Goal: Task Accomplishment & Management: Manage account settings

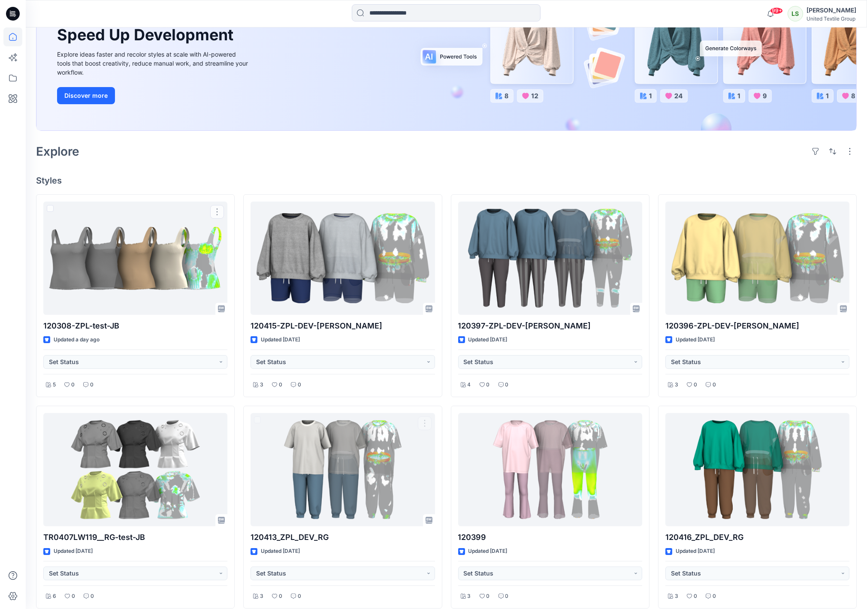
scroll to position [79, 0]
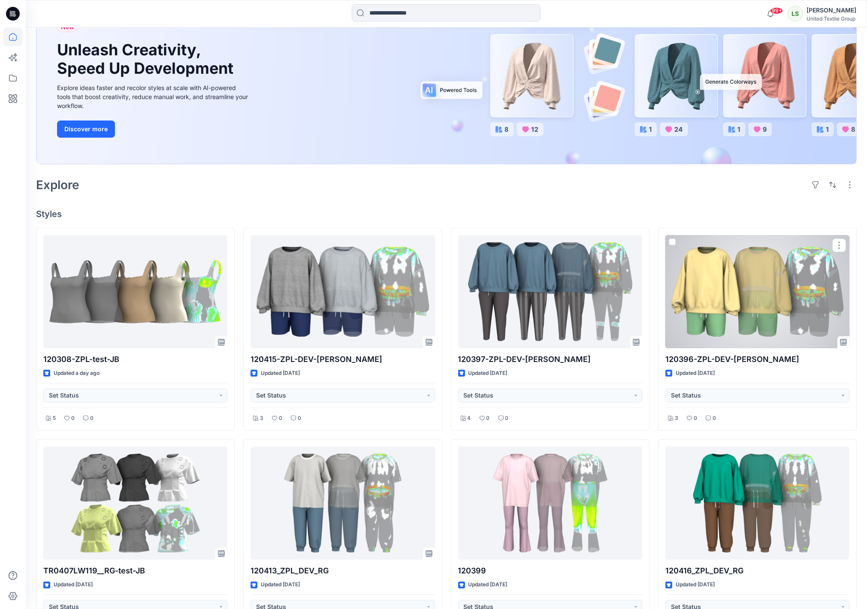
click at [744, 292] on div at bounding box center [757, 291] width 184 height 113
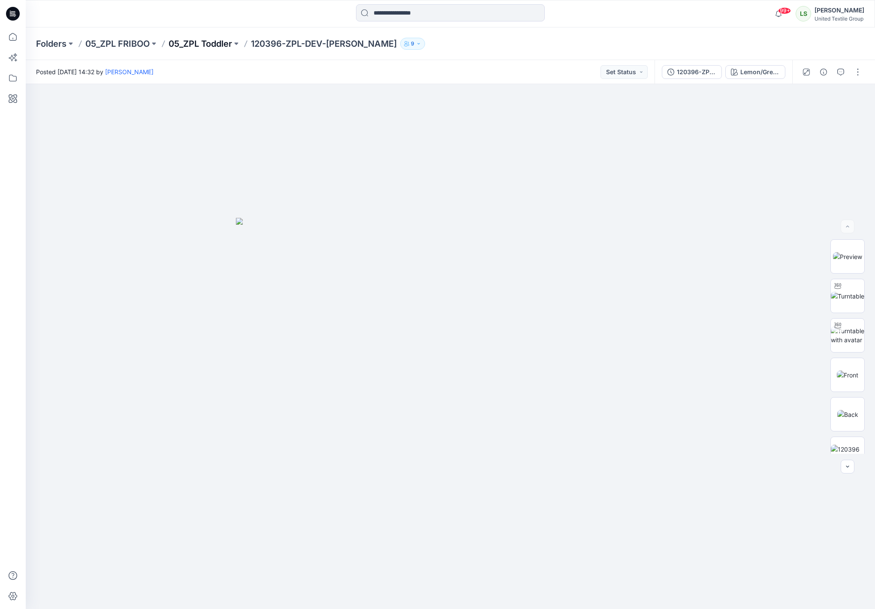
click at [221, 43] on p "05_ZPL Toddler" at bounding box center [200, 44] width 63 height 12
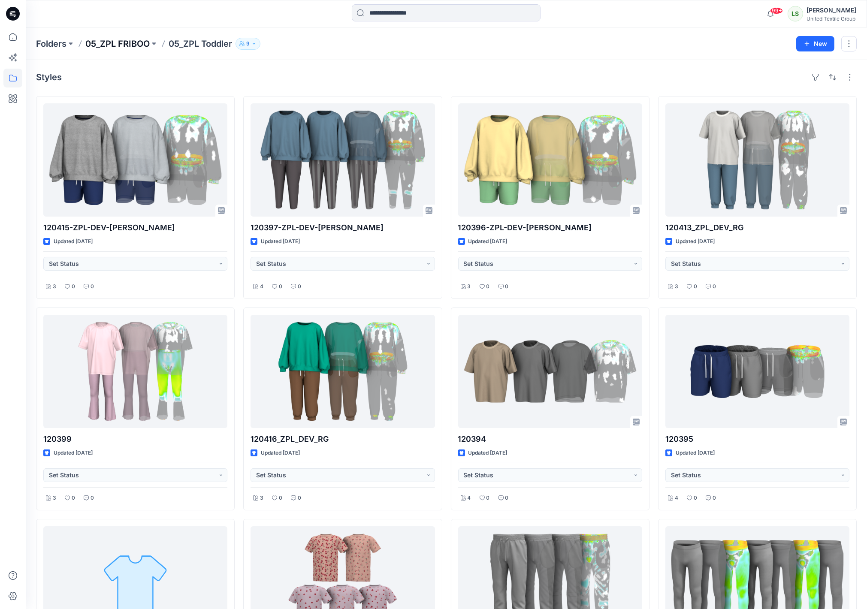
click at [95, 45] on p "05_ZPL FRIBOO" at bounding box center [117, 44] width 64 height 12
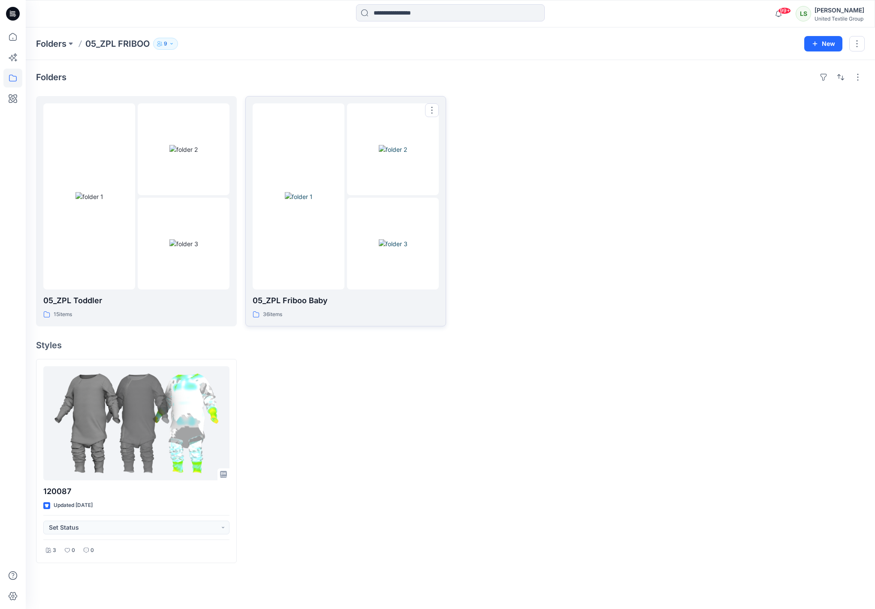
click at [313, 192] on img at bounding box center [299, 196] width 28 height 9
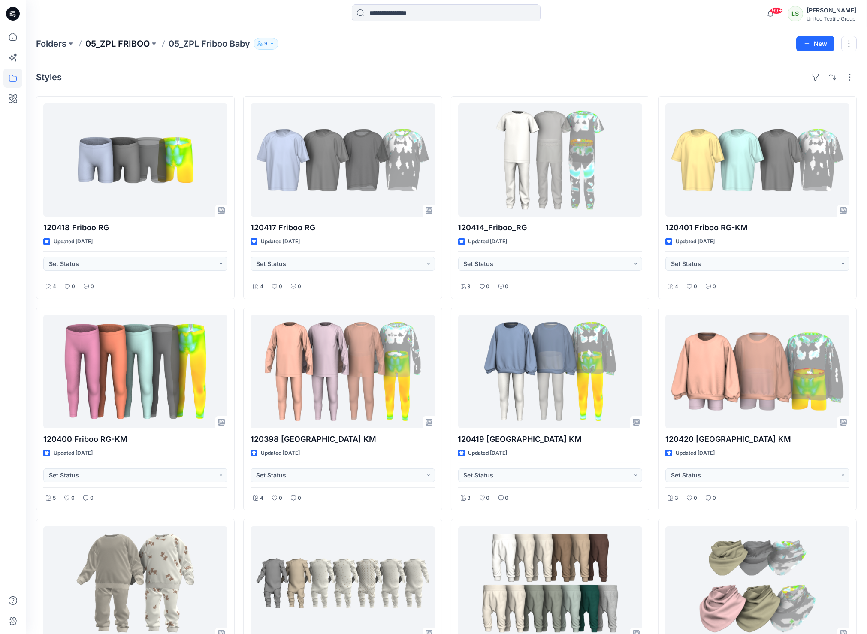
click at [136, 46] on p "05_ZPL FRIBOO" at bounding box center [117, 44] width 64 height 12
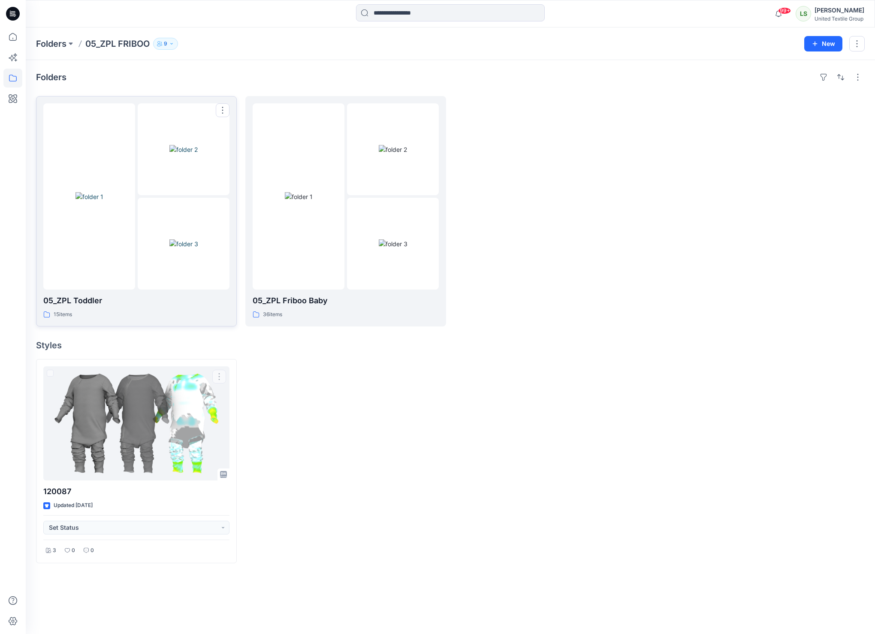
click at [127, 244] on div at bounding box center [89, 196] width 92 height 186
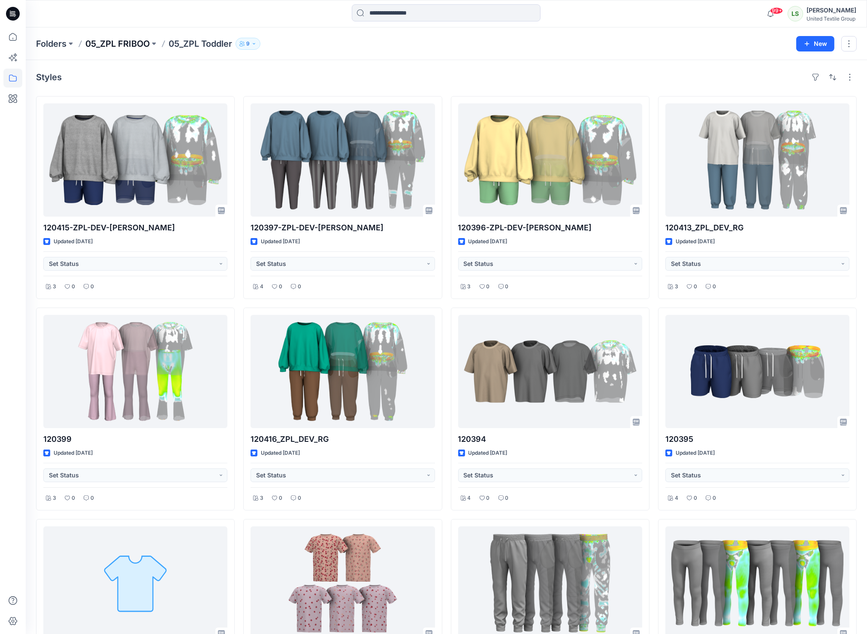
click at [136, 45] on p "05_ZPL FRIBOO" at bounding box center [117, 44] width 64 height 12
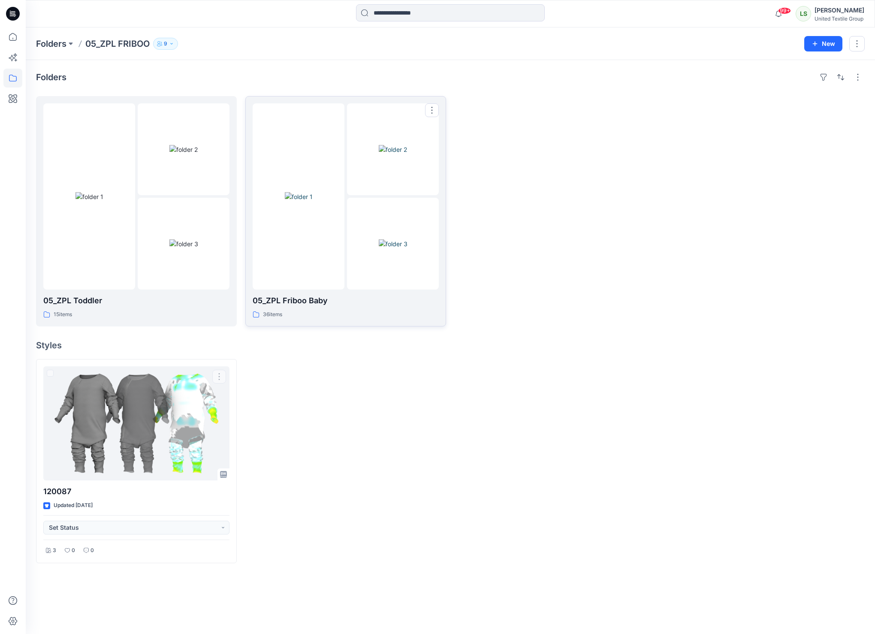
click at [313, 201] on img at bounding box center [299, 196] width 28 height 9
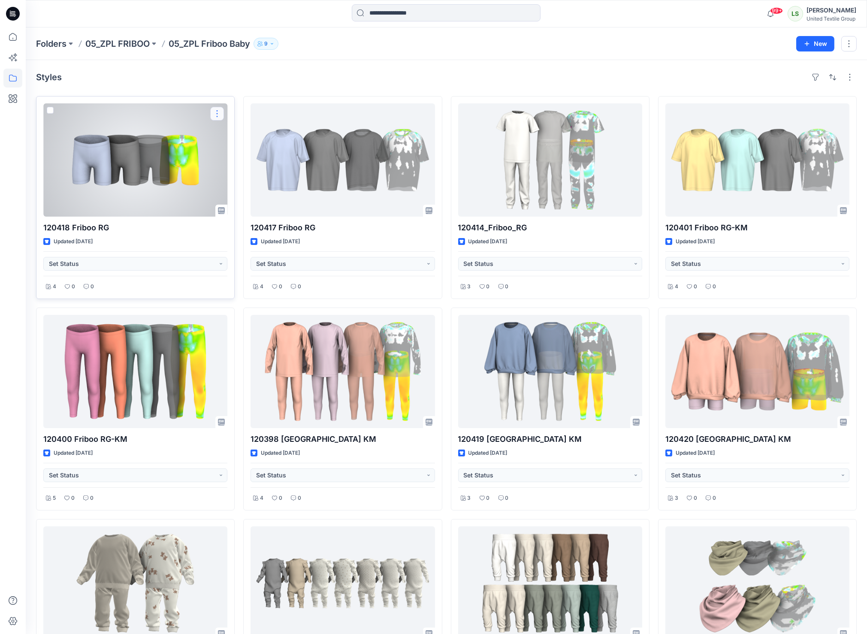
click at [218, 117] on button "button" at bounding box center [217, 114] width 14 height 14
click at [51, 107] on span at bounding box center [50, 110] width 7 height 7
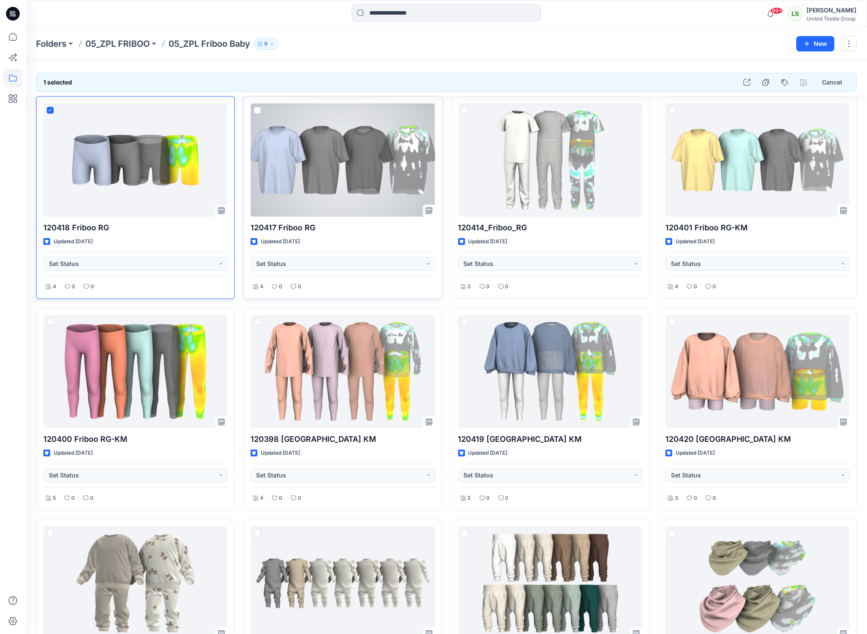
click at [257, 111] on span at bounding box center [257, 110] width 7 height 7
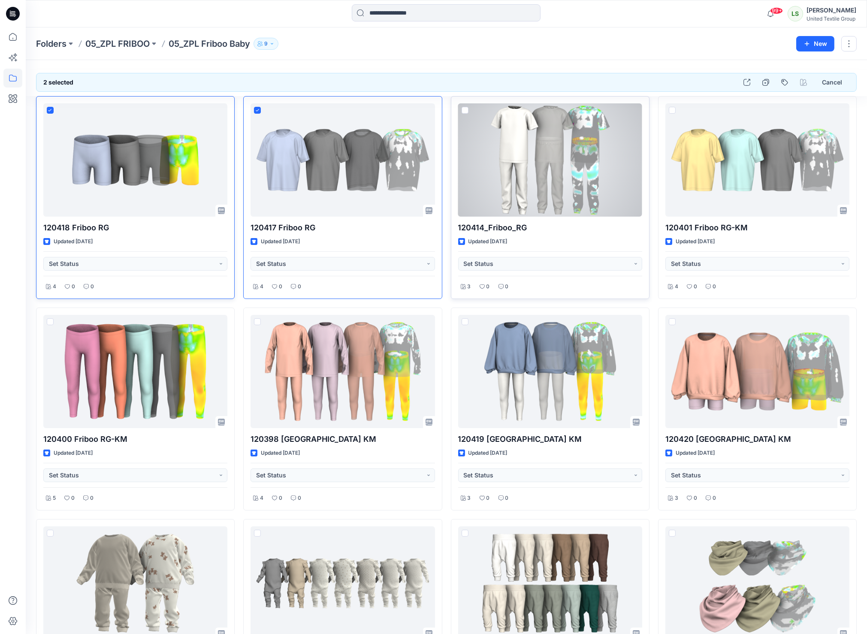
click at [464, 112] on span at bounding box center [464, 110] width 7 height 7
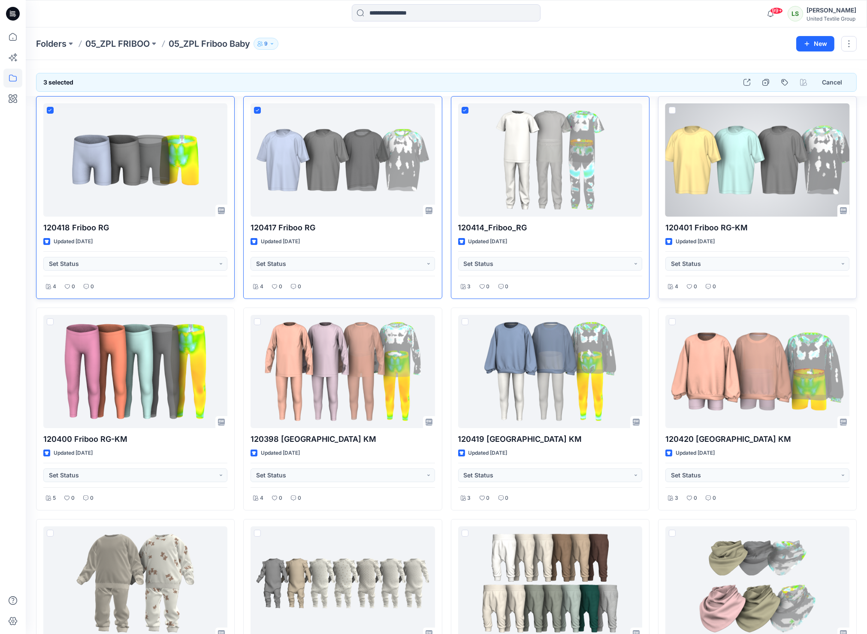
click at [672, 113] on span at bounding box center [671, 110] width 7 height 7
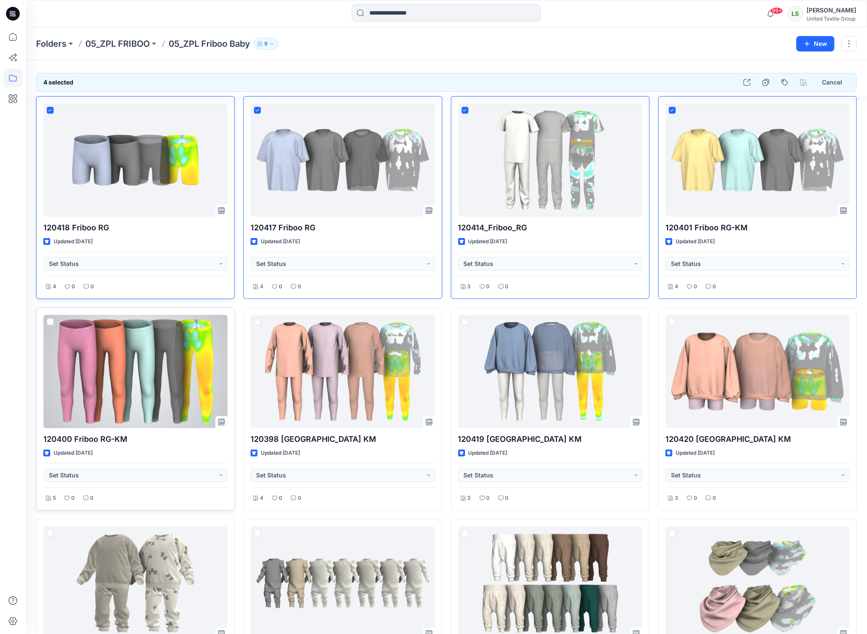
click at [51, 324] on span at bounding box center [50, 321] width 7 height 7
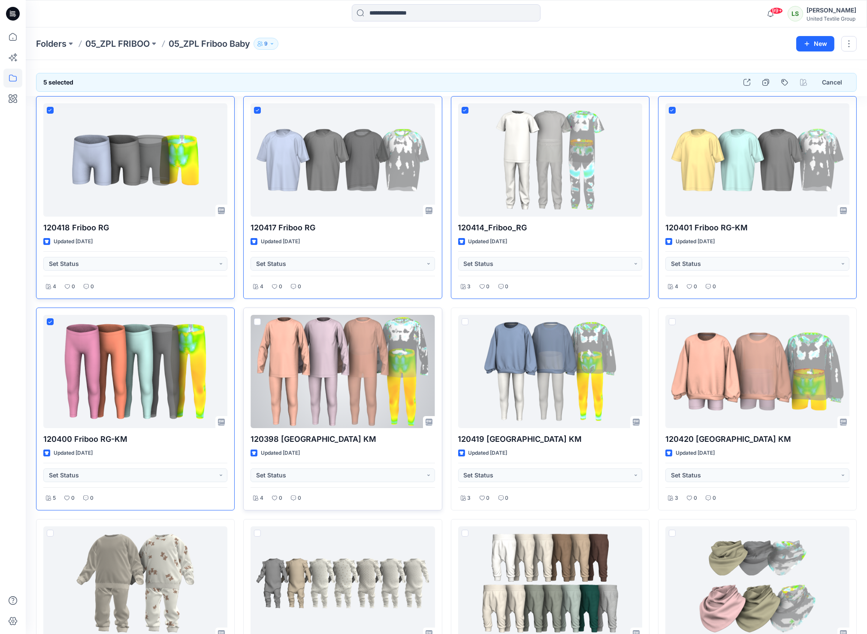
click at [256, 323] on span at bounding box center [257, 321] width 7 height 7
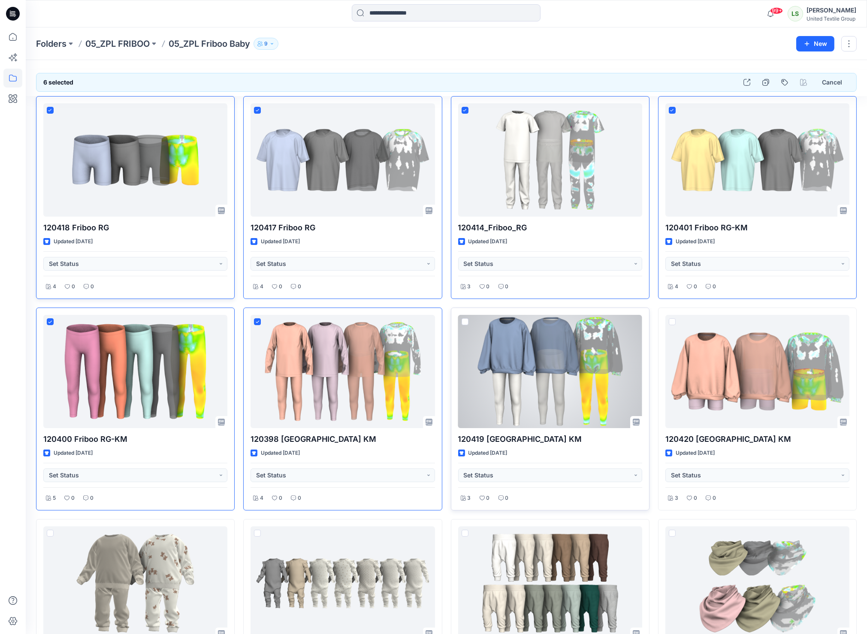
click at [463, 321] on span at bounding box center [464, 321] width 7 height 7
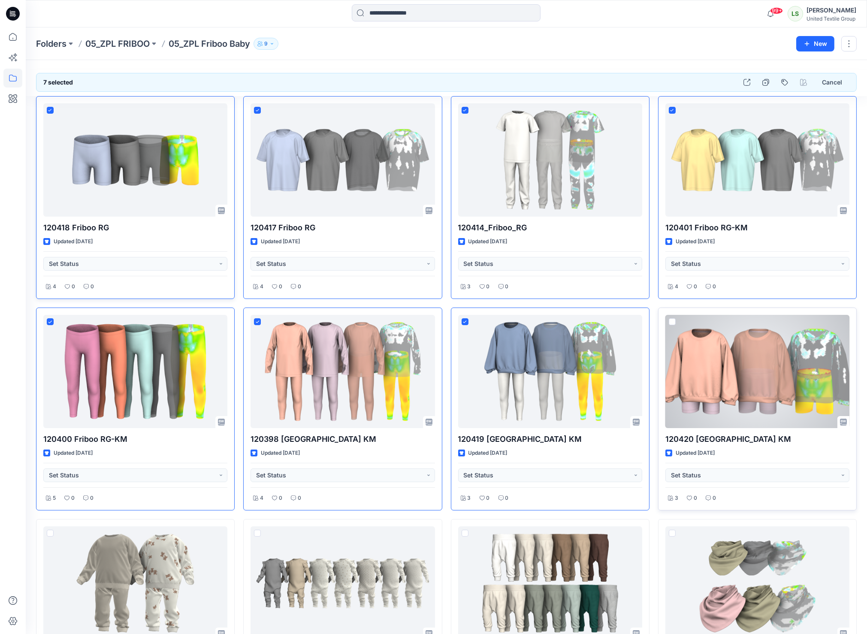
click at [670, 319] on span at bounding box center [671, 321] width 7 height 7
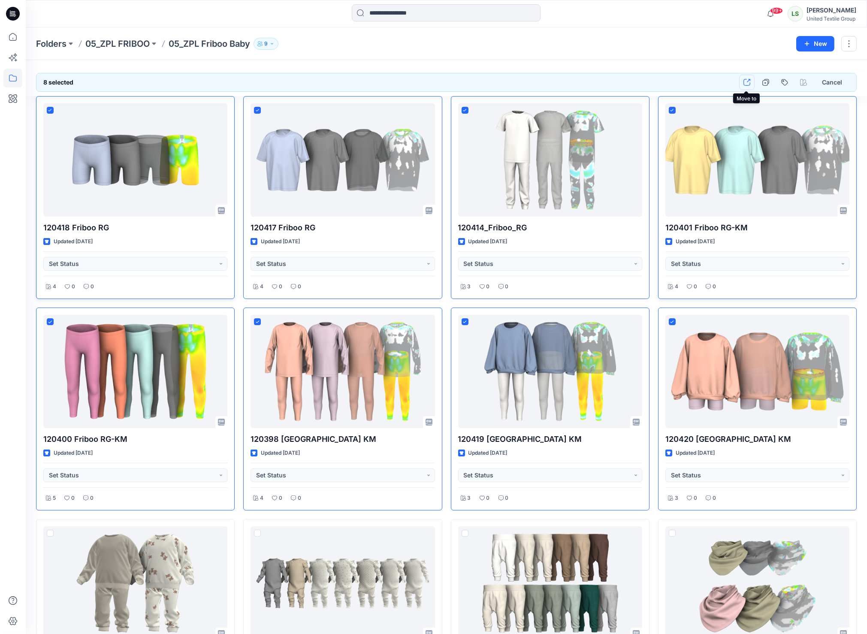
click at [750, 84] on button "button" at bounding box center [746, 82] width 15 height 15
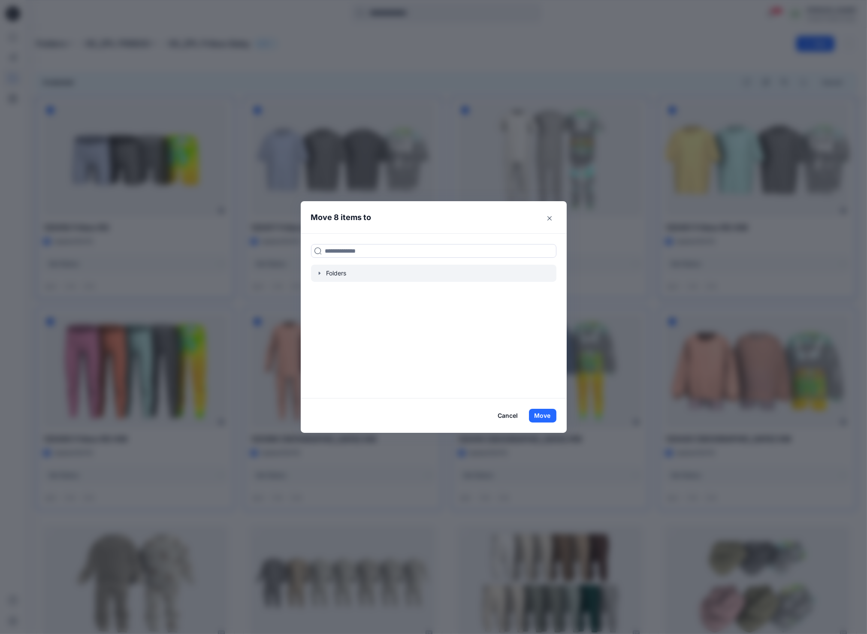
click at [323, 272] on icon "button" at bounding box center [319, 273] width 7 height 7
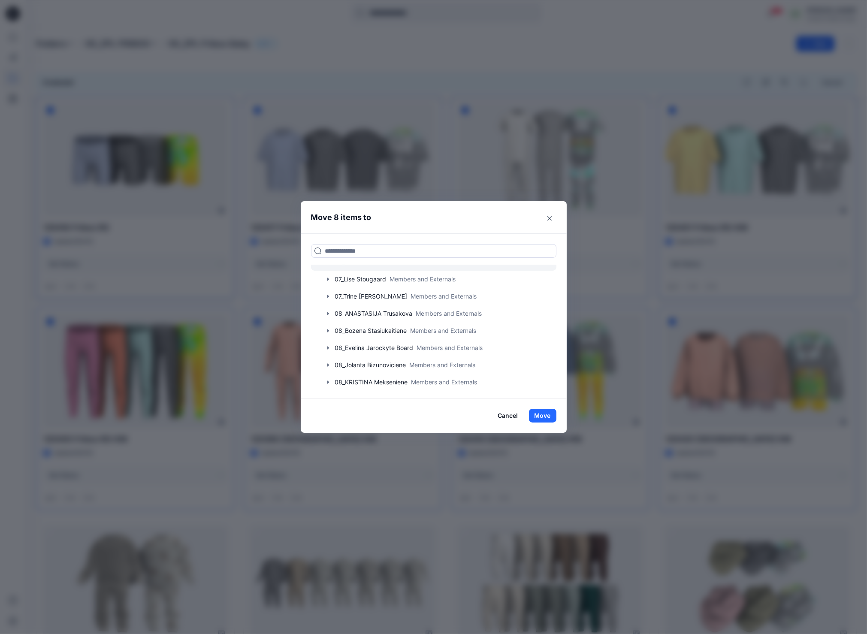
scroll to position [667, 0]
click at [328, 293] on icon "button" at bounding box center [328, 292] width 2 height 3
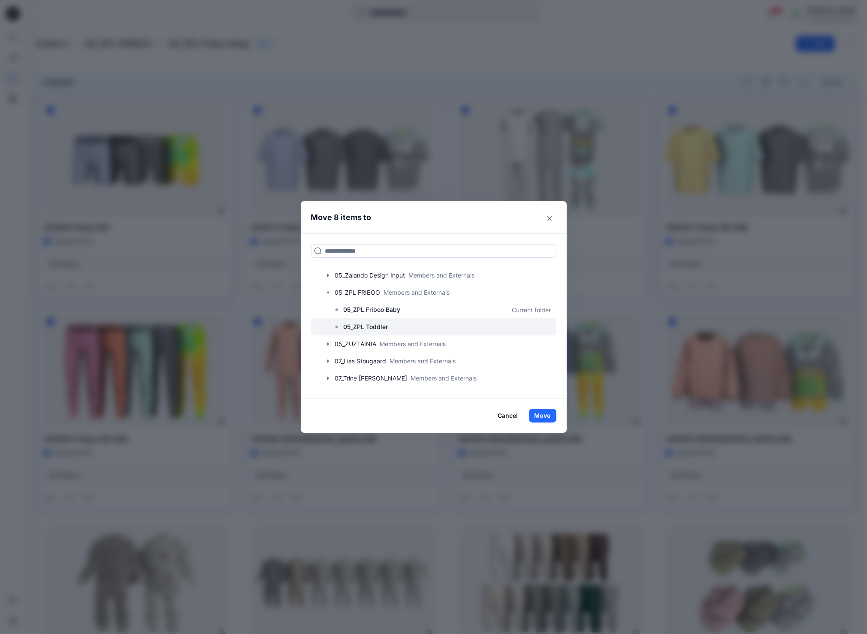
click at [382, 322] on p "05_ZPL Toddler" at bounding box center [365, 327] width 45 height 10
click at [550, 419] on button "Move" at bounding box center [542, 416] width 27 height 14
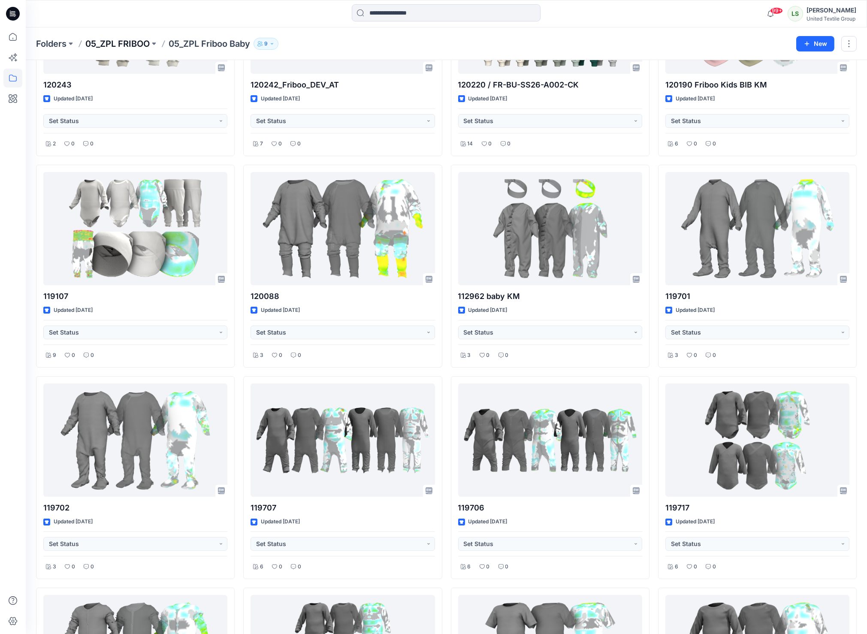
scroll to position [0, 0]
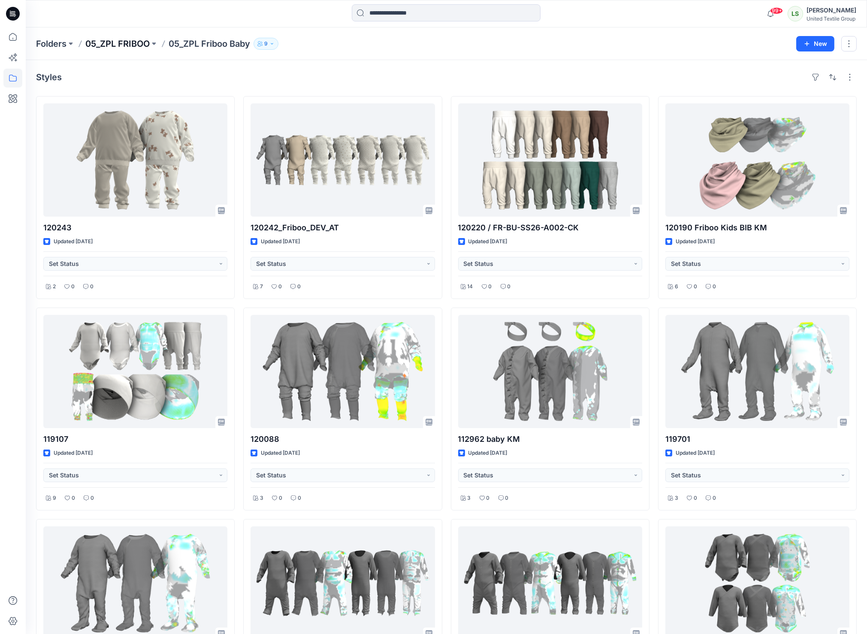
click at [134, 45] on p "05_ZPL FRIBOO" at bounding box center [117, 44] width 64 height 12
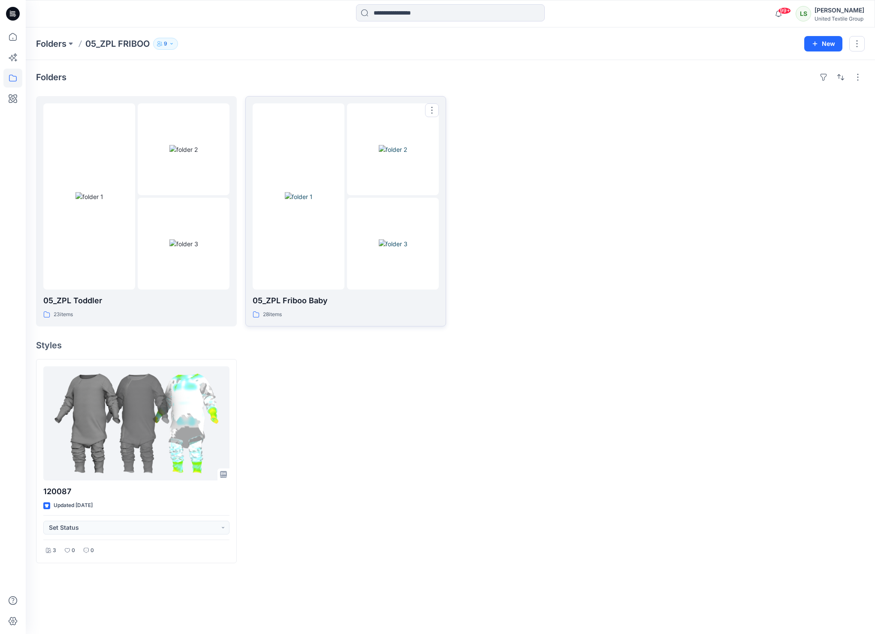
click at [379, 239] on img at bounding box center [393, 243] width 29 height 9
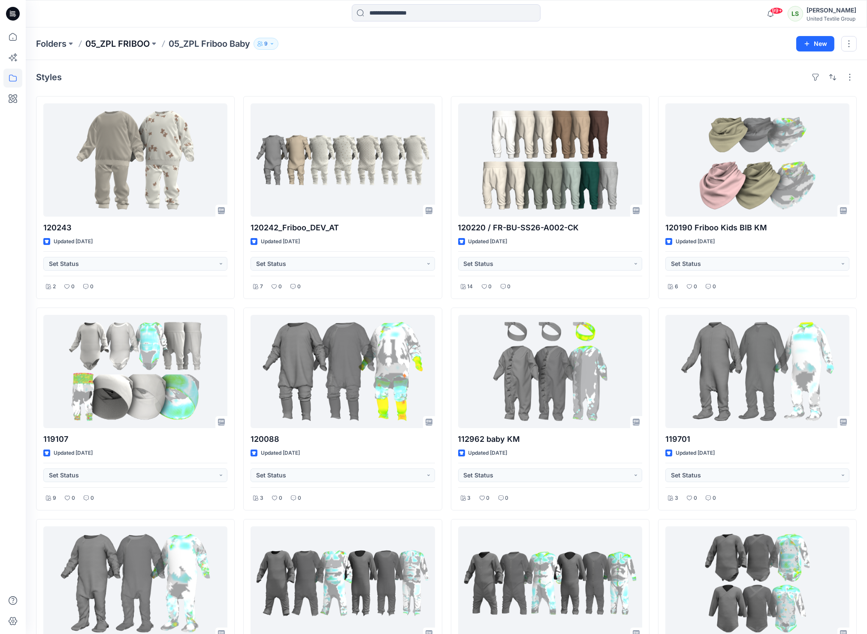
click at [137, 42] on p "05_ZPL FRIBOO" at bounding box center [117, 44] width 64 height 12
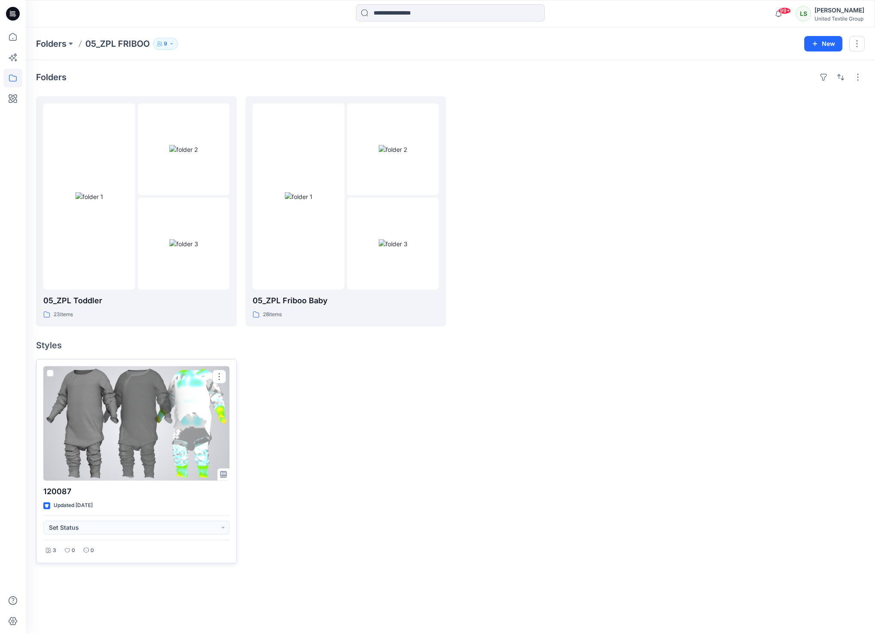
click at [49, 375] on span at bounding box center [50, 373] width 7 height 7
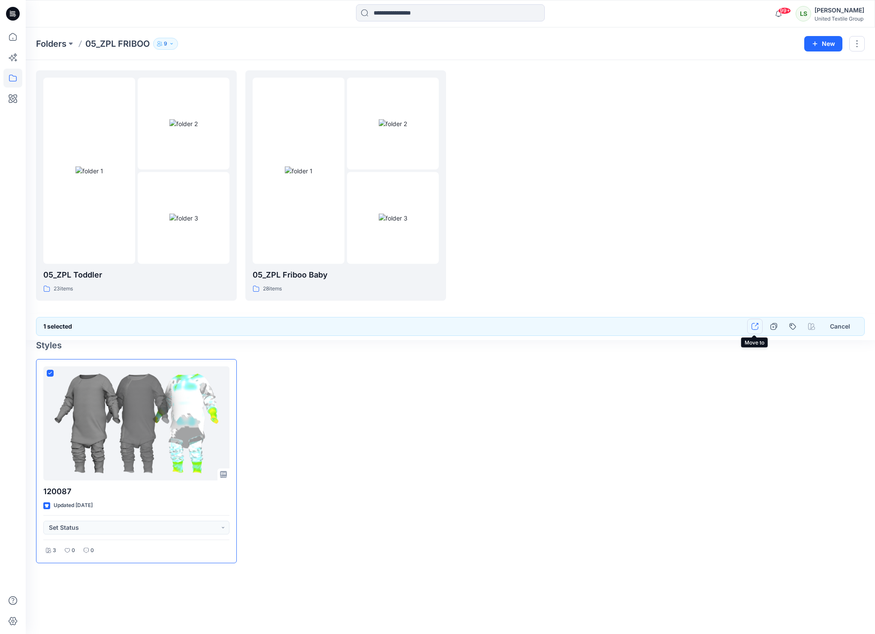
click at [752, 324] on icon "button" at bounding box center [754, 326] width 7 height 7
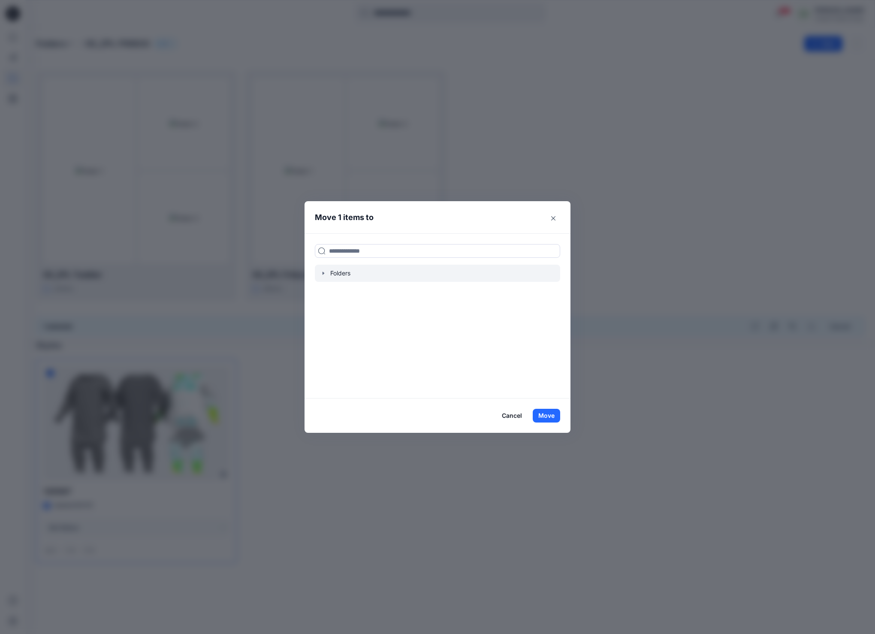
click at [324, 278] on div at bounding box center [437, 273] width 245 height 17
click at [324, 277] on div at bounding box center [437, 273] width 245 height 17
click at [339, 273] on div at bounding box center [437, 273] width 245 height 17
click at [321, 274] on icon "button" at bounding box center [323, 273] width 7 height 7
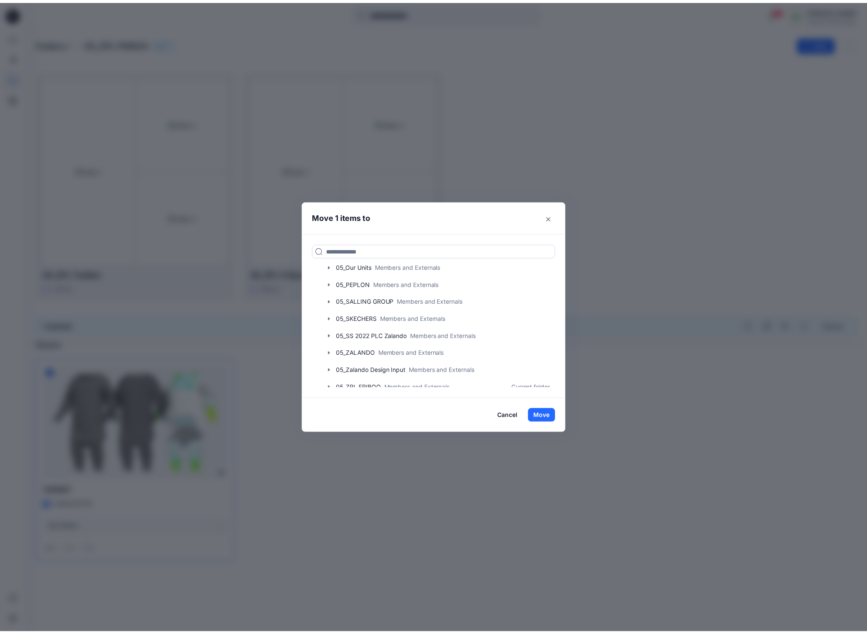
scroll to position [619, 0]
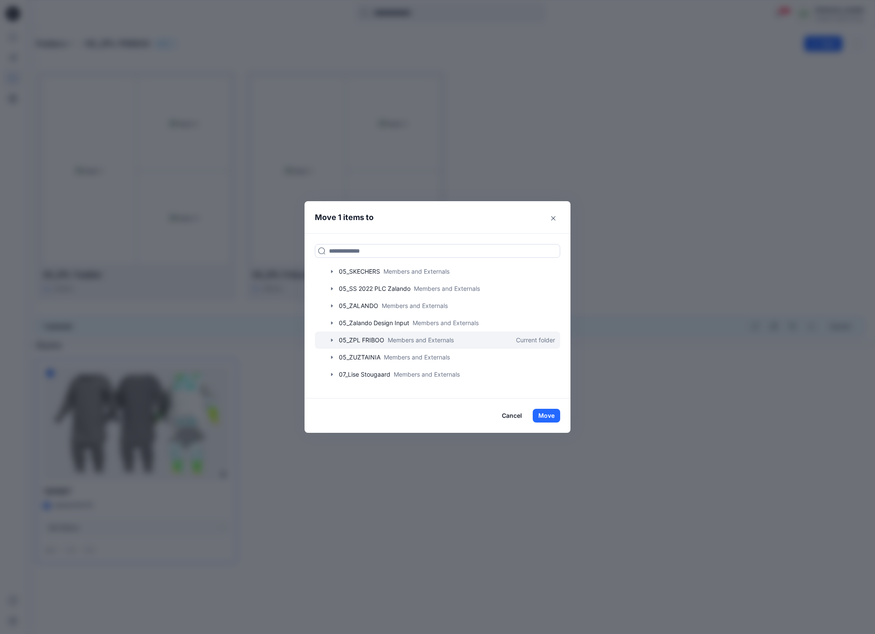
click at [331, 340] on icon "button" at bounding box center [332, 339] width 2 height 3
click at [363, 357] on p "05_ZPL Friboo Baby" at bounding box center [375, 357] width 57 height 10
click at [551, 416] on button "Move" at bounding box center [546, 416] width 27 height 14
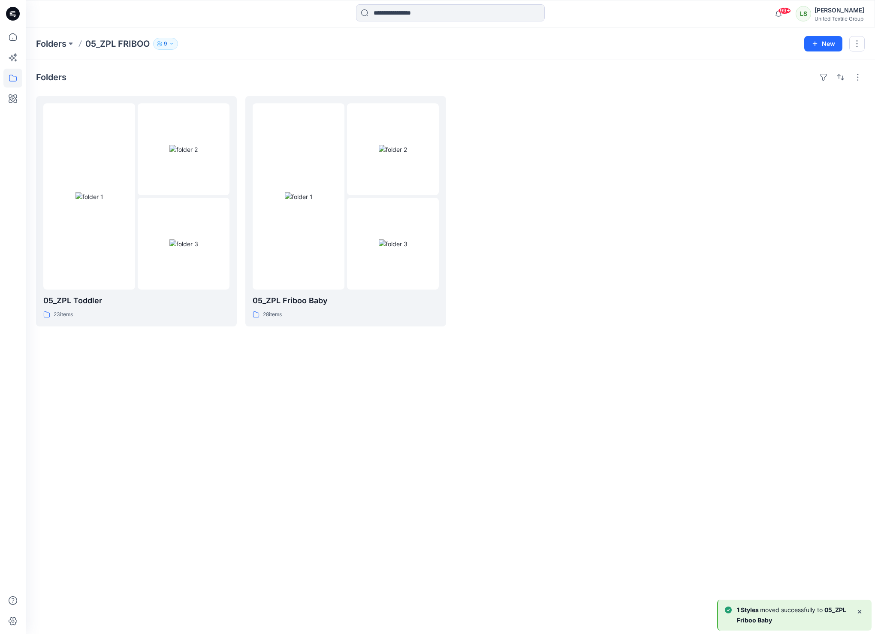
click at [13, 18] on icon at bounding box center [13, 14] width 14 height 14
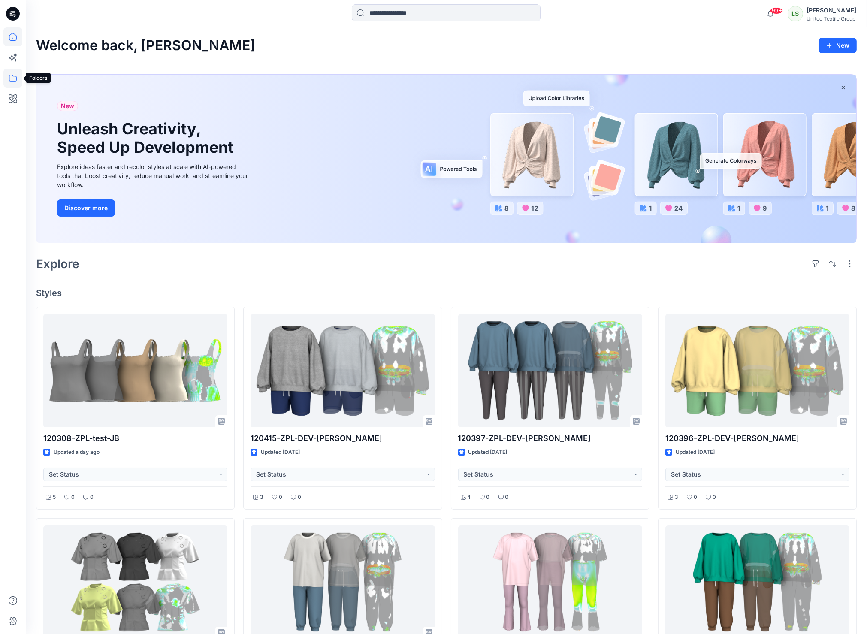
click at [12, 78] on icon at bounding box center [12, 78] width 19 height 19
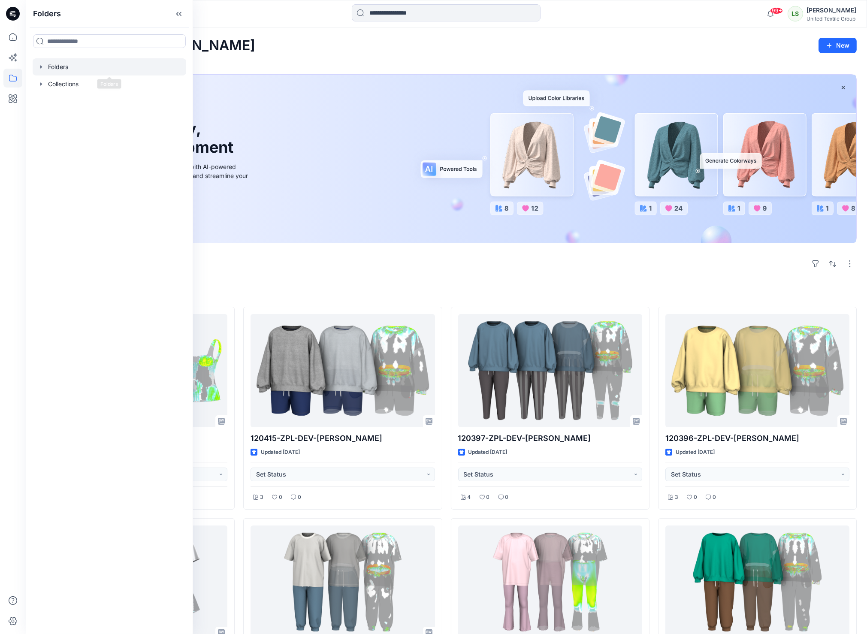
click at [66, 69] on div at bounding box center [110, 66] width 154 height 17
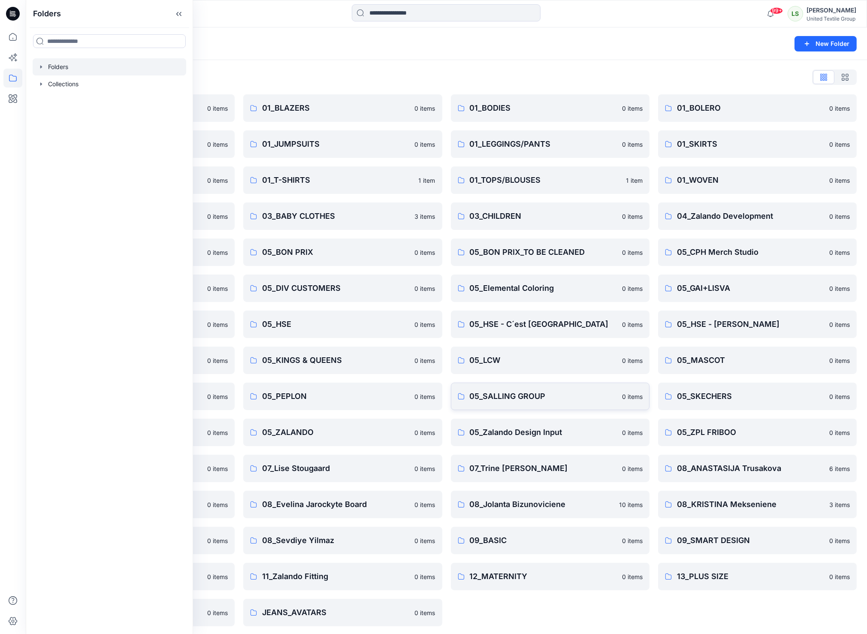
scroll to position [2, 0]
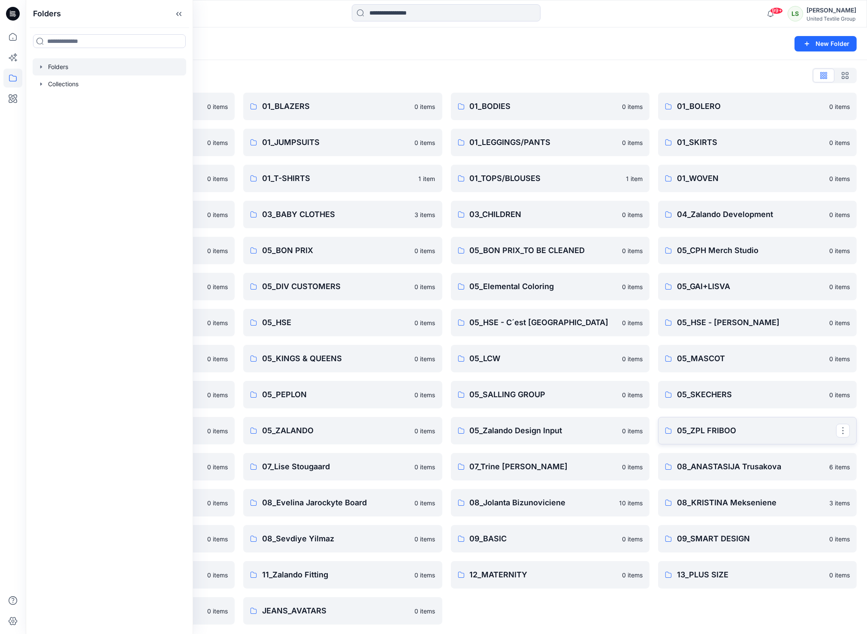
click at [707, 436] on p "05_ZPL FRIBOO" at bounding box center [756, 431] width 159 height 12
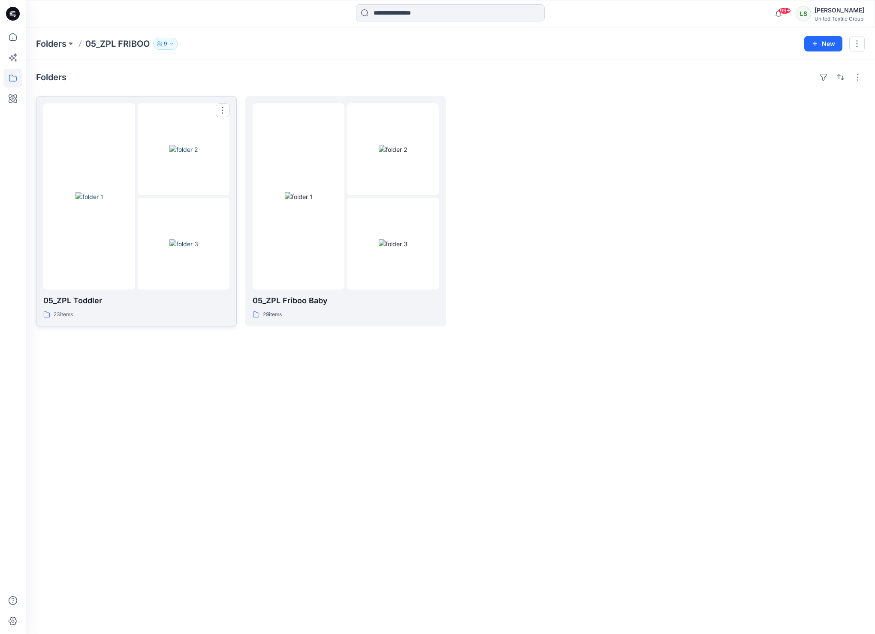
click at [169, 154] on img at bounding box center [183, 149] width 28 height 9
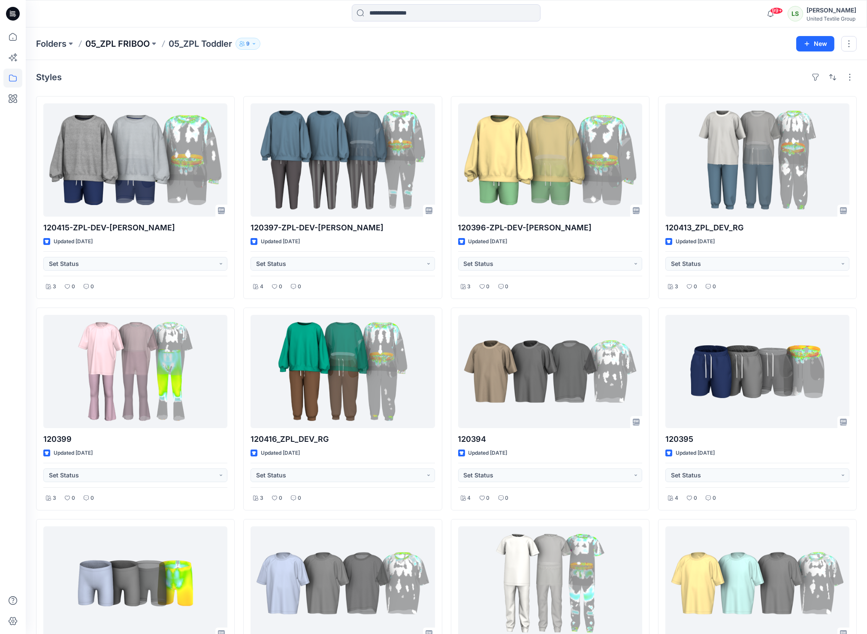
click at [126, 40] on p "05_ZPL FRIBOO" at bounding box center [117, 44] width 64 height 12
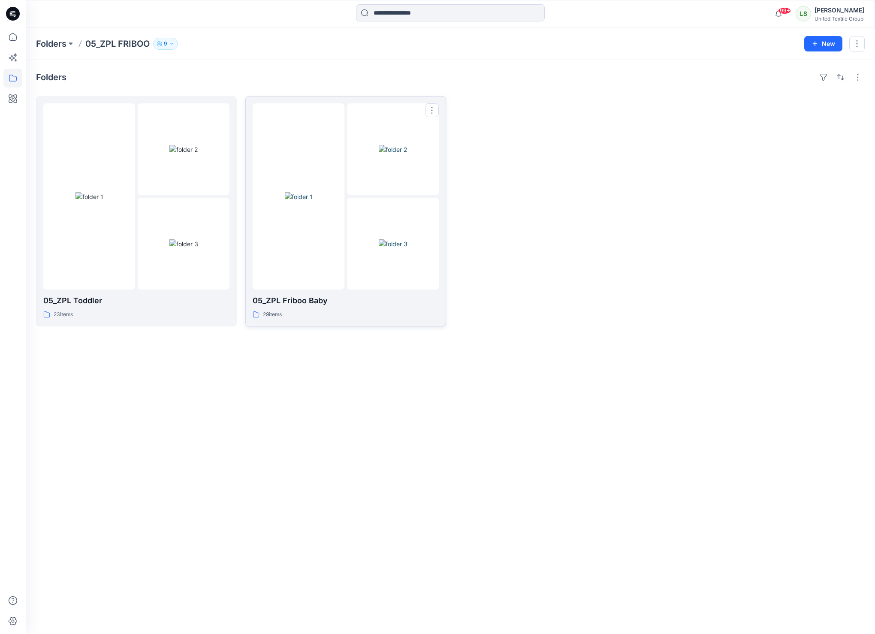
click at [345, 202] on div at bounding box center [346, 196] width 186 height 186
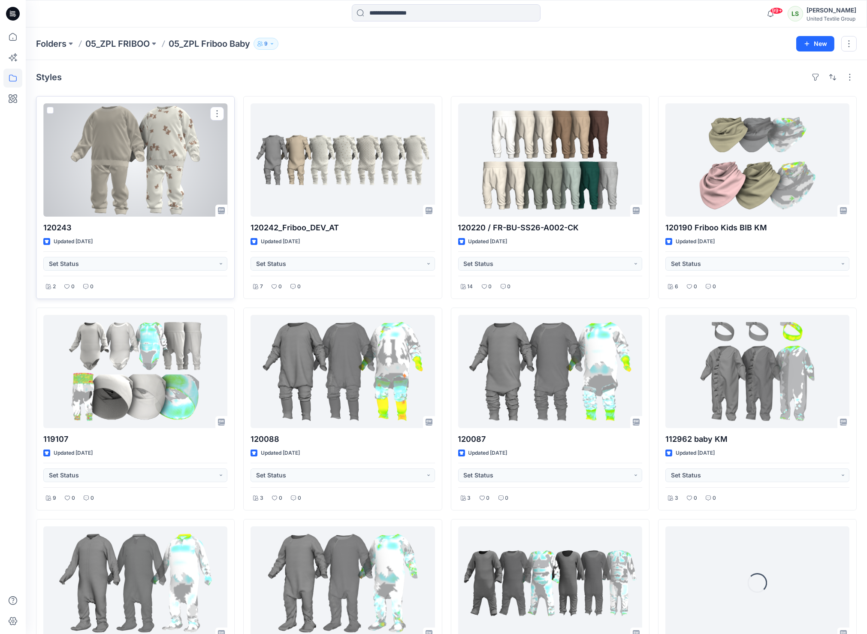
click at [119, 158] on div at bounding box center [135, 159] width 184 height 113
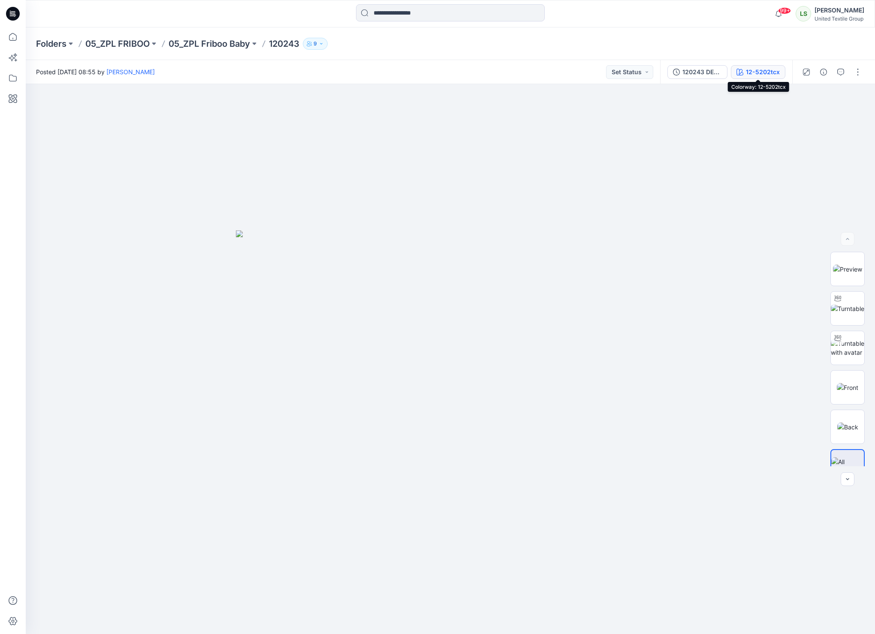
click at [756, 73] on div "12-5202tcx" at bounding box center [763, 71] width 34 height 9
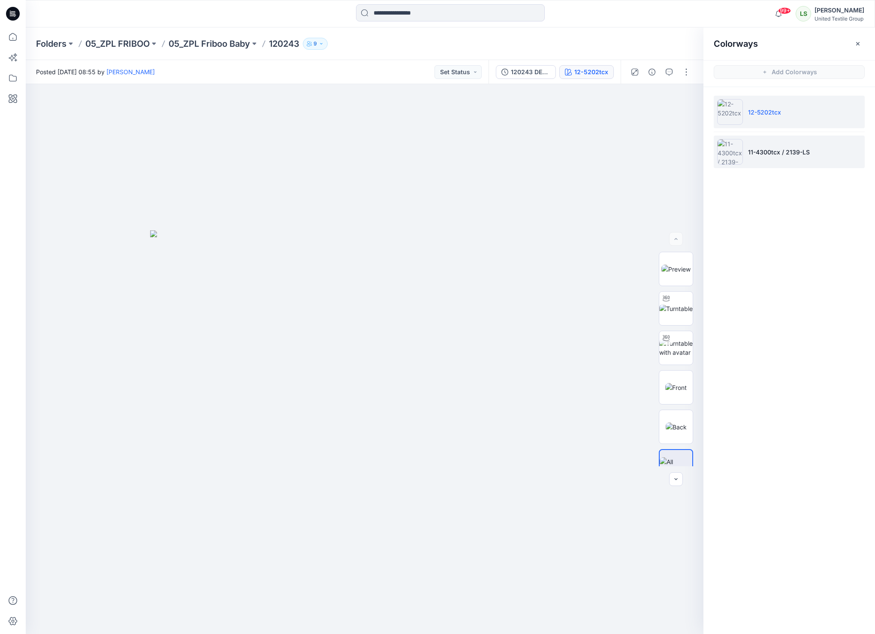
click at [746, 160] on li "11-4300tcx / 2139-LS" at bounding box center [789, 152] width 151 height 33
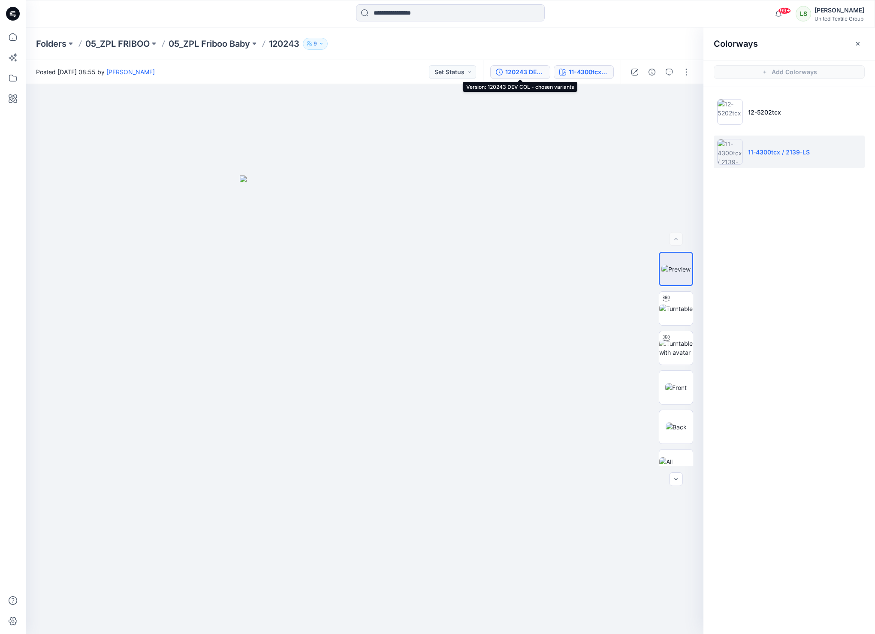
click at [533, 67] on div "120243 DEV COL - chosen variants" at bounding box center [524, 71] width 39 height 9
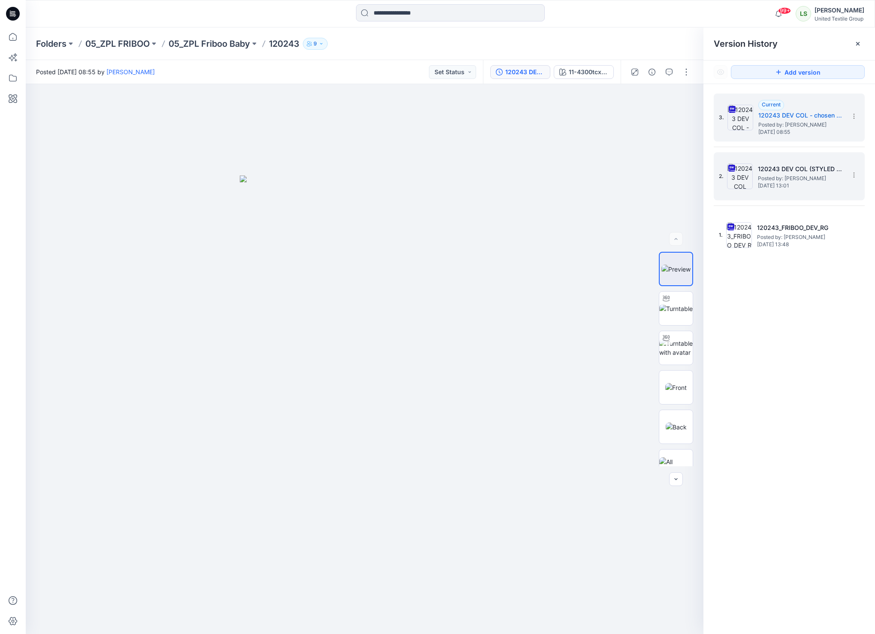
click at [820, 190] on div "2. 120243 DEV COL (STYLED FOR PRES!) Posted by: [PERSON_NAME] [DATE] 13:01" at bounding box center [783, 176] width 129 height 41
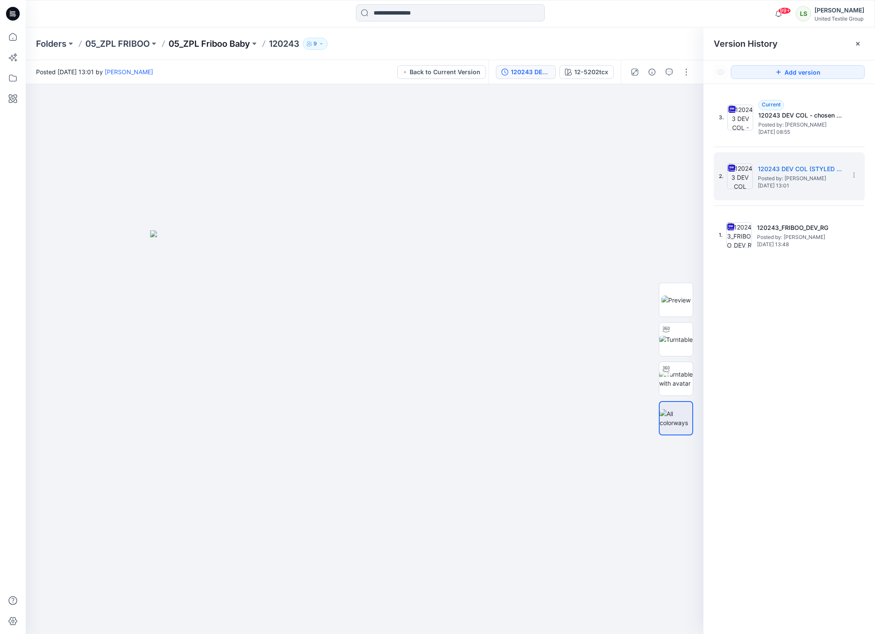
click at [213, 45] on p "05_ZPL Friboo Baby" at bounding box center [209, 44] width 81 height 12
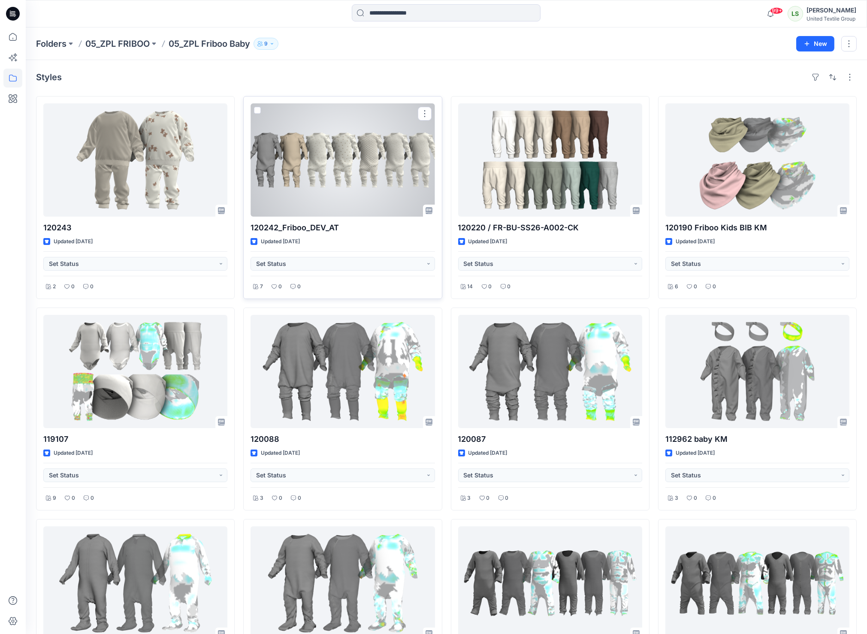
click at [342, 173] on div at bounding box center [342, 159] width 184 height 113
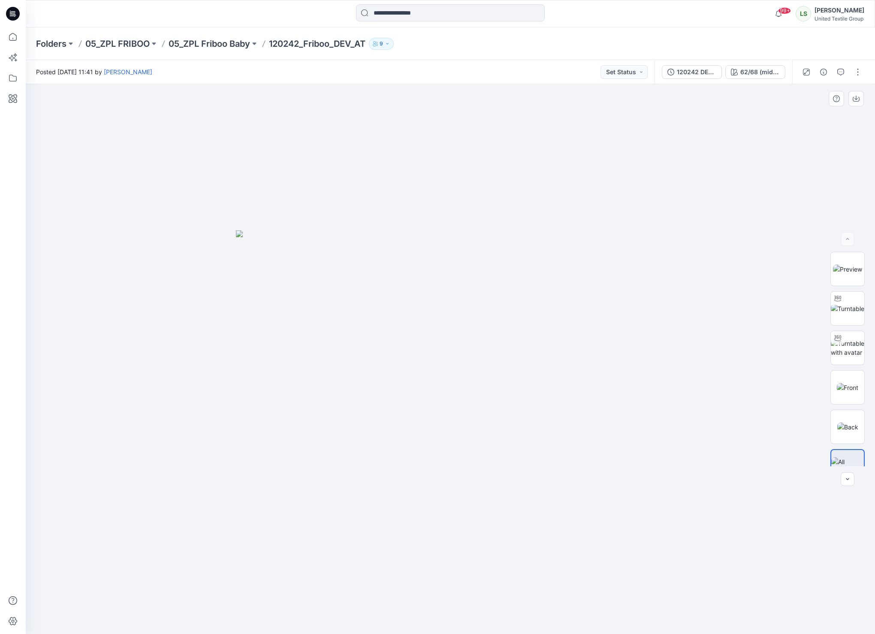
click at [593, 358] on img at bounding box center [450, 432] width 429 height 404
click at [11, 15] on icon at bounding box center [13, 14] width 14 height 14
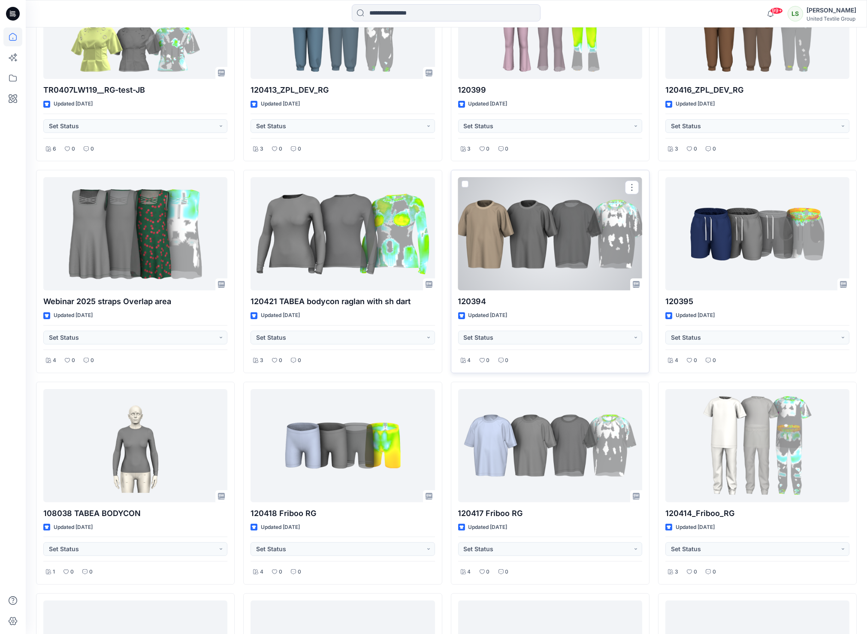
scroll to position [542, 0]
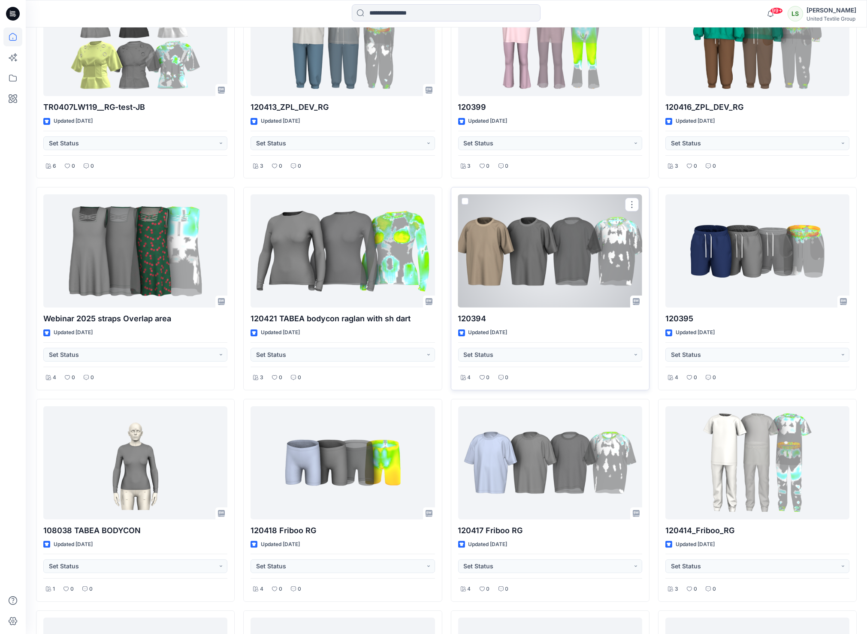
click at [554, 259] on div at bounding box center [550, 250] width 184 height 113
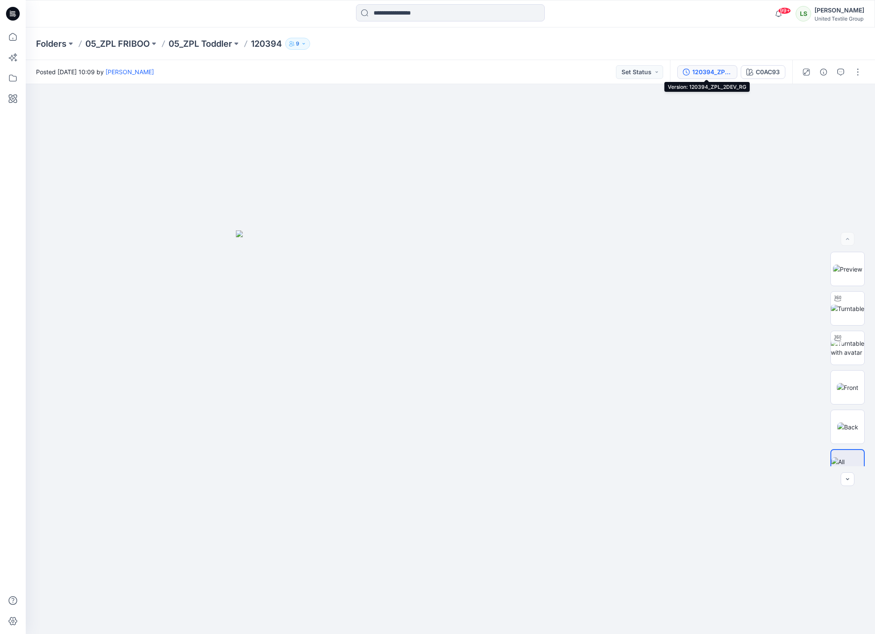
click at [694, 73] on div "120394_ZPL_2DEV_RG" at bounding box center [711, 71] width 39 height 9
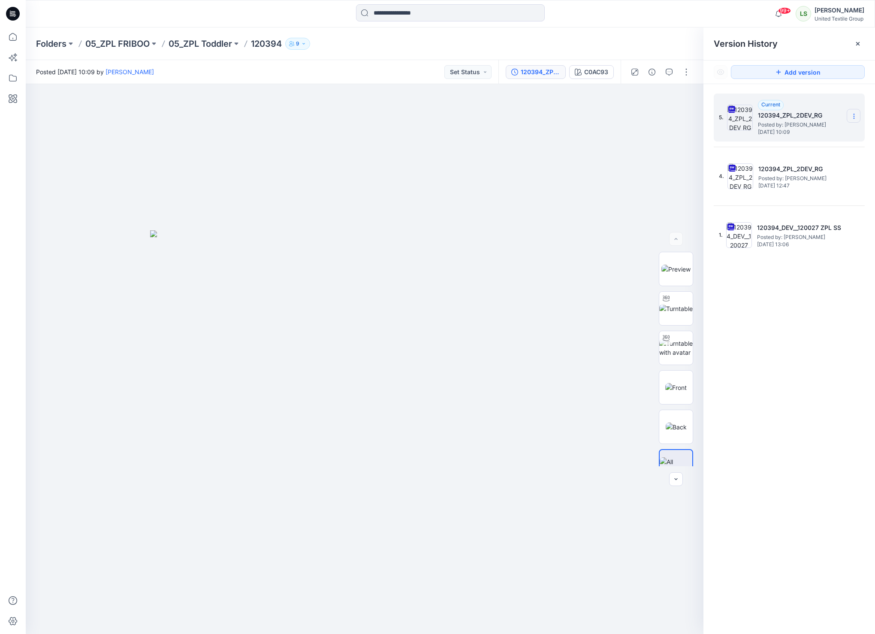
click at [853, 117] on icon at bounding box center [853, 116] width 0 height 0
click at [787, 134] on span "Download Source BW File" at bounding box center [810, 133] width 72 height 10
click at [202, 43] on p "05_ZPL Toddler" at bounding box center [200, 44] width 63 height 12
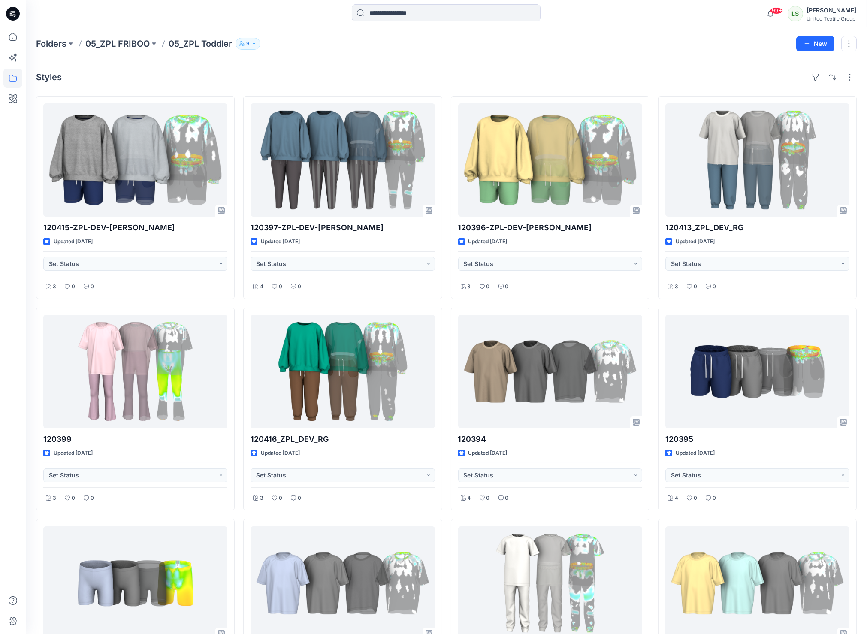
click at [136, 41] on p "05_ZPL FRIBOO" at bounding box center [117, 44] width 64 height 12
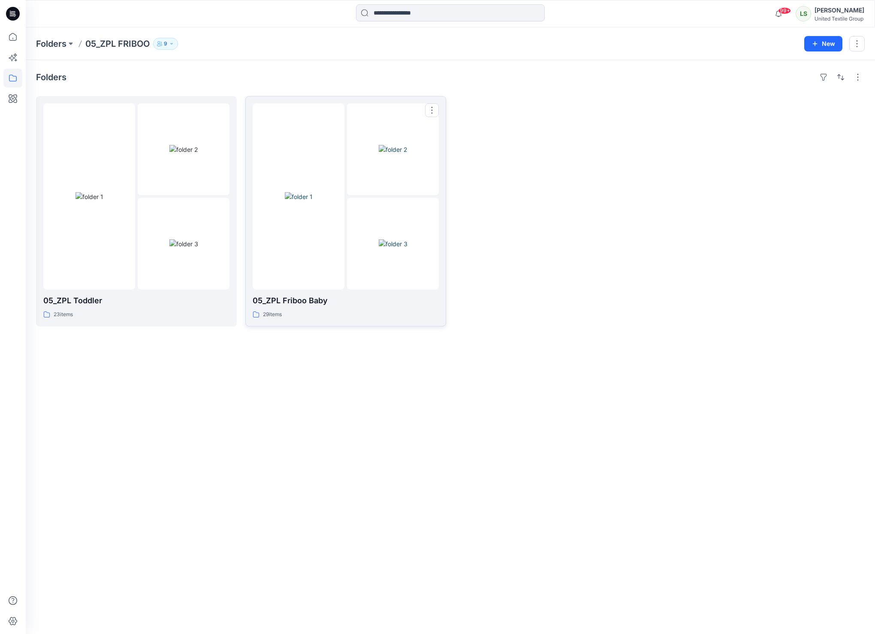
click at [316, 245] on div at bounding box center [299, 196] width 92 height 186
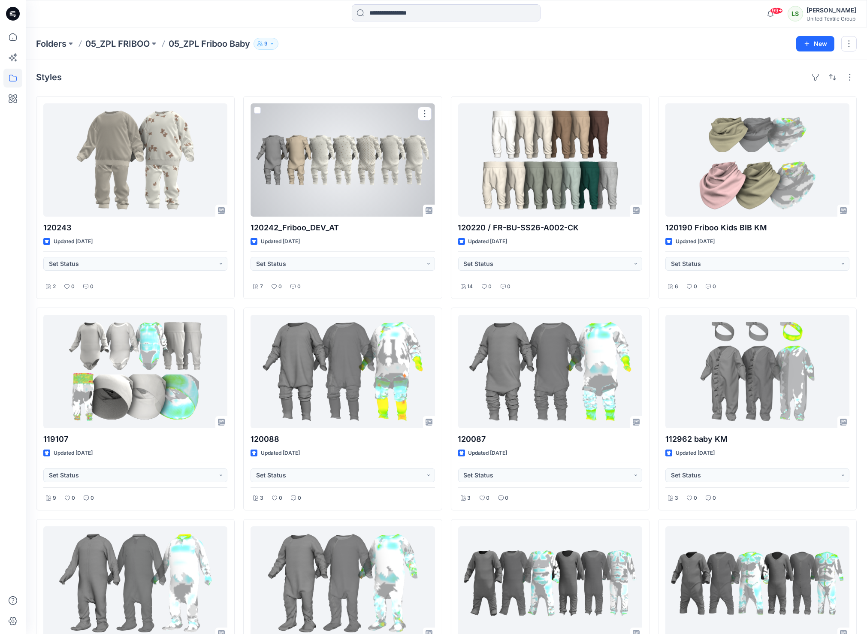
click at [369, 173] on div at bounding box center [342, 159] width 184 height 113
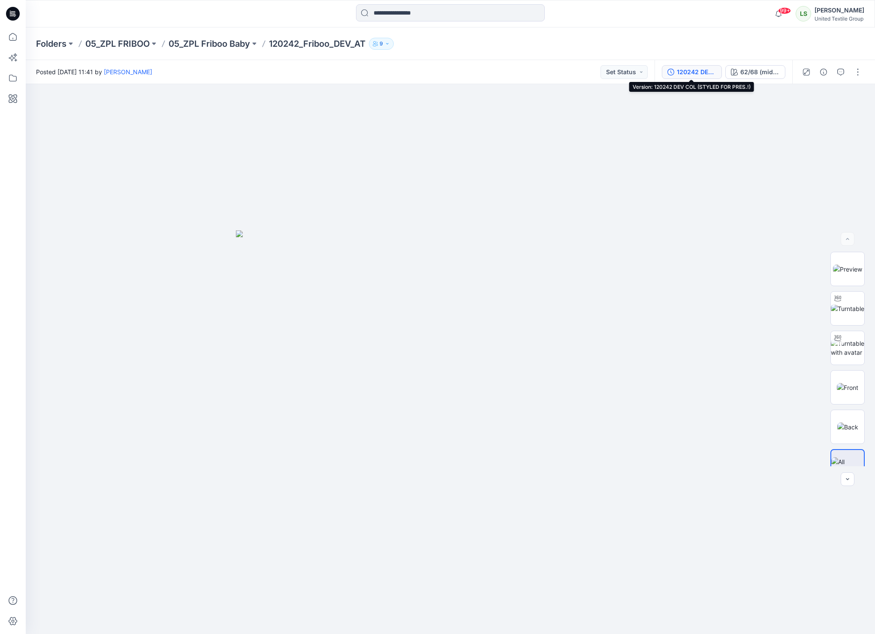
click at [718, 71] on button "120242 DEV COL (STYLED FOR PRES.!)" at bounding box center [692, 72] width 60 height 14
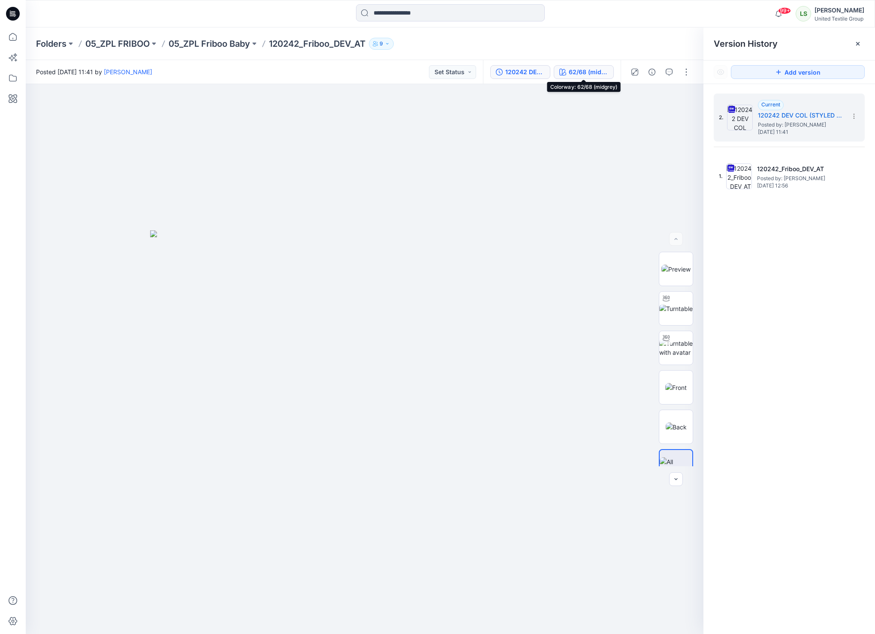
click at [576, 74] on div "62/68 (midgrey)" at bounding box center [588, 71] width 39 height 9
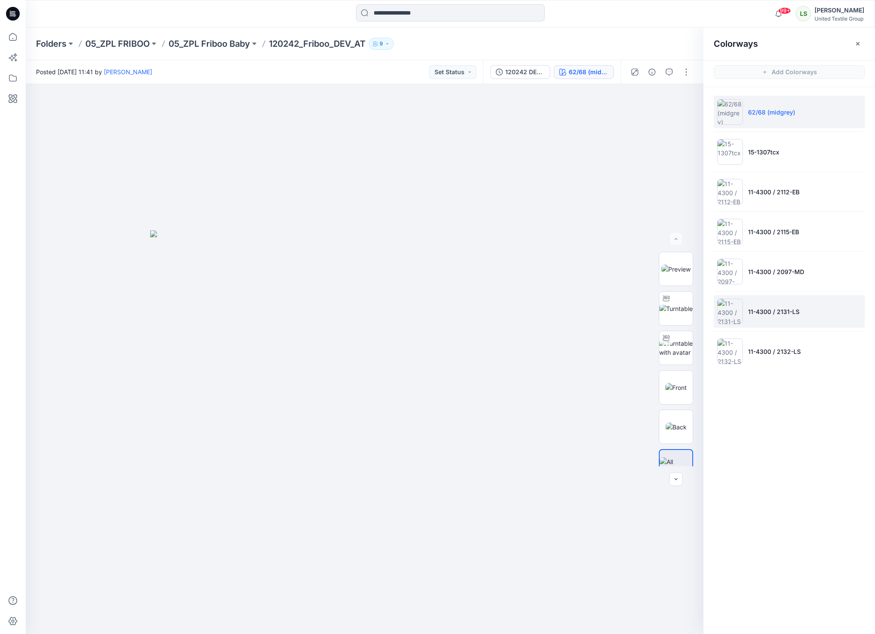
click at [807, 320] on li "11-4300 / 2131-LS" at bounding box center [789, 311] width 151 height 33
drag, startPoint x: 795, startPoint y: 309, endPoint x: 760, endPoint y: 304, distance: 36.0
click at [760, 304] on li "11-4300 / 2131-LS" at bounding box center [789, 311] width 151 height 33
click at [684, 77] on button "button" at bounding box center [686, 72] width 14 height 14
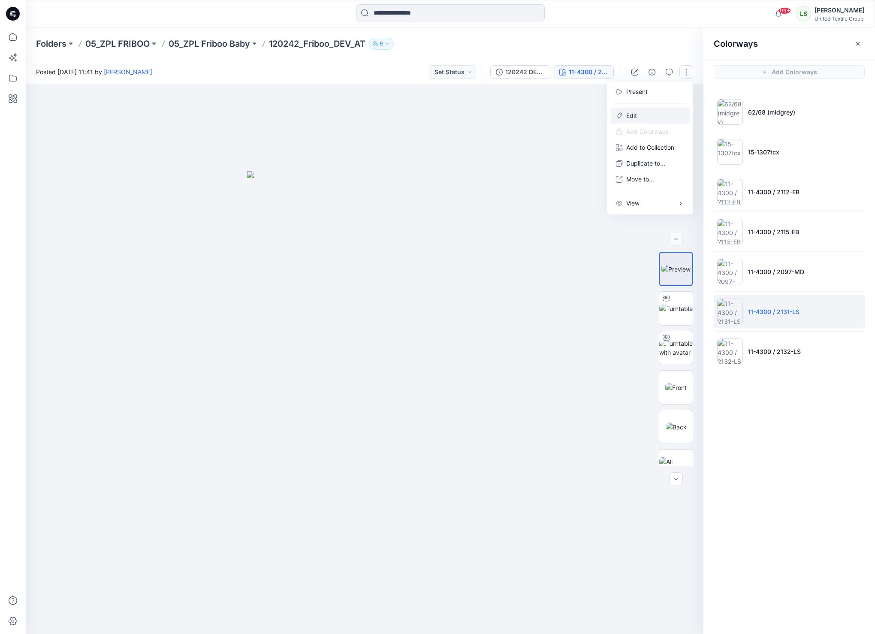
click at [665, 112] on button "Edit" at bounding box center [650, 116] width 79 height 16
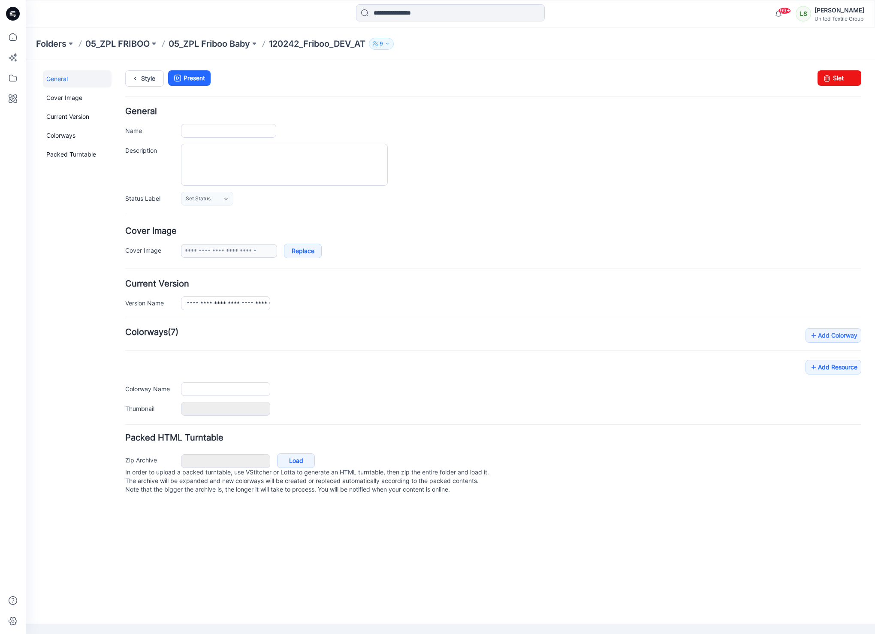
type input "**********"
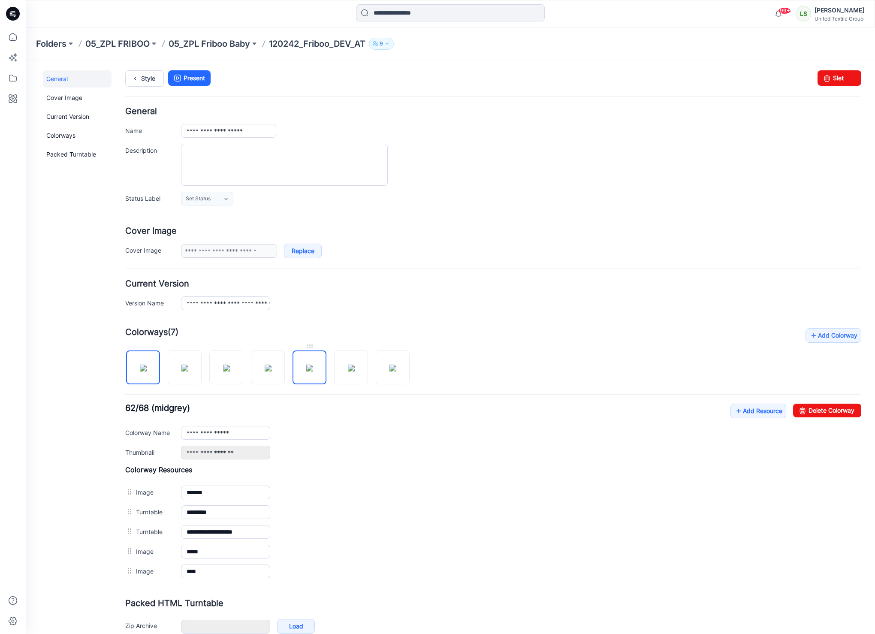
click at [306, 371] on img at bounding box center [309, 367] width 7 height 7
click at [348, 371] on img at bounding box center [351, 367] width 7 height 7
click at [229, 435] on input "**********" at bounding box center [225, 433] width 89 height 14
type input "**********"
click at [371, 294] on div "**********" at bounding box center [493, 295] width 736 height 30
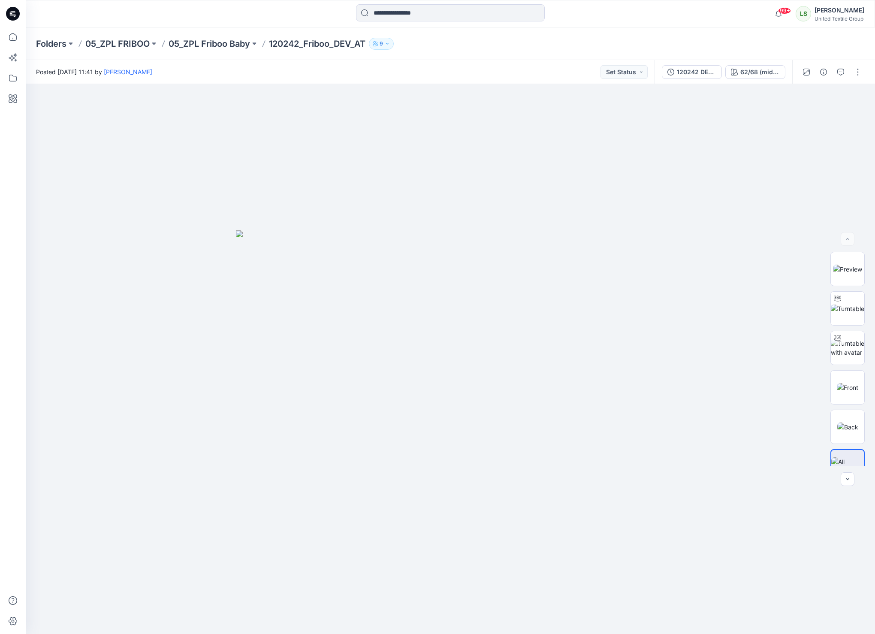
click at [663, 44] on div "Folders 05_ZPL FRIBOO 05_ZPL Friboo Baby 120242_Friboo_DEV_AT 9" at bounding box center [417, 44] width 762 height 12
click at [226, 52] on div "Folders 05_ZPL FRIBOO 05_ZPL Friboo Baby 120242_Friboo_DEV_AT 9" at bounding box center [450, 43] width 849 height 33
click at [224, 44] on p "05_ZPL Friboo Baby" at bounding box center [209, 44] width 81 height 12
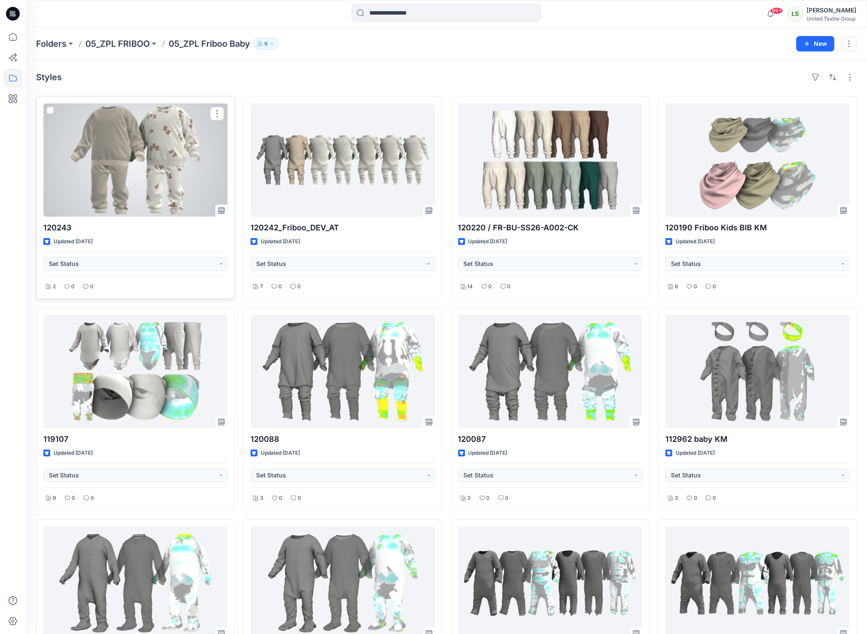
click at [102, 166] on div at bounding box center [135, 159] width 184 height 113
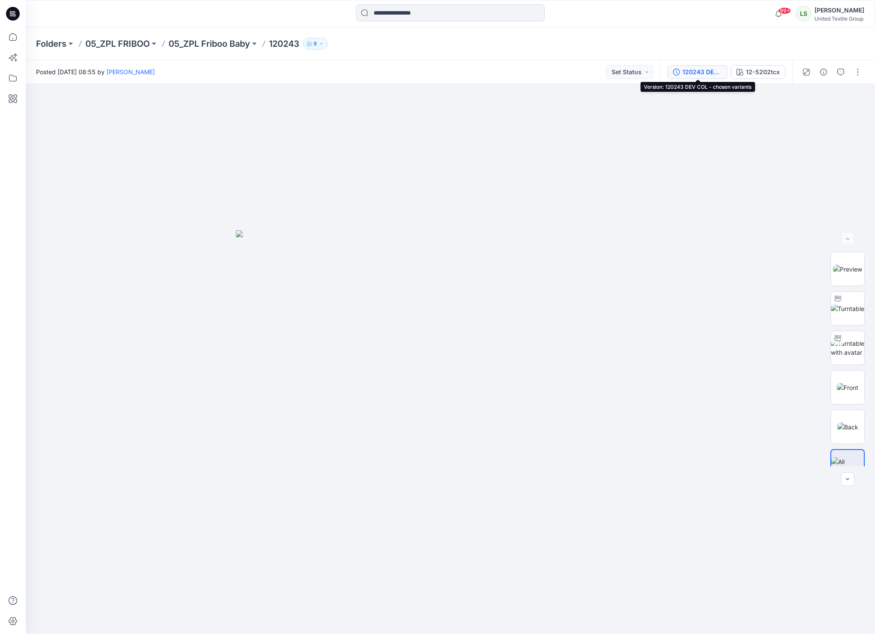
click at [713, 74] on div "120243 DEV COL - chosen variants" at bounding box center [701, 71] width 39 height 9
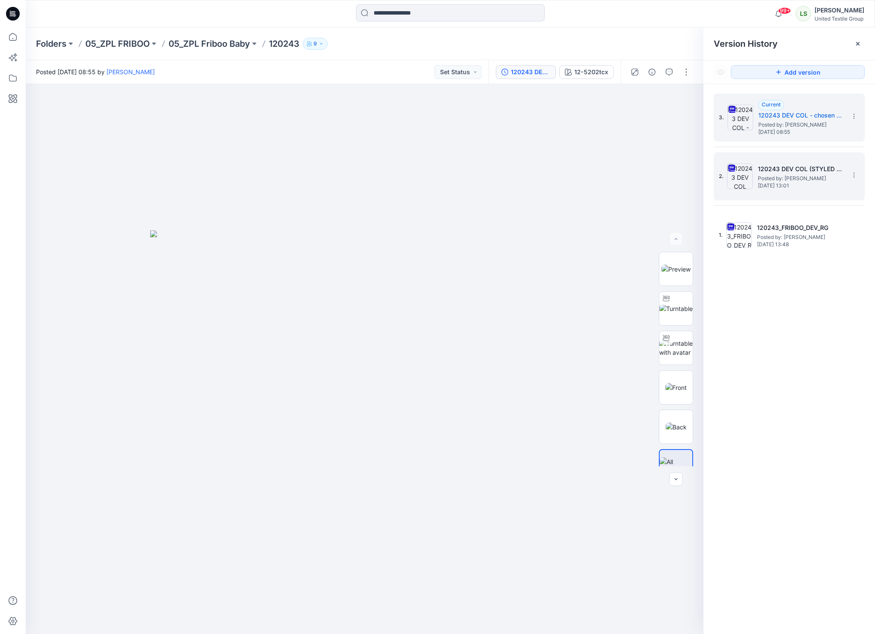
click at [791, 185] on span "Friday, June 13, 2025 13:01" at bounding box center [801, 186] width 86 height 6
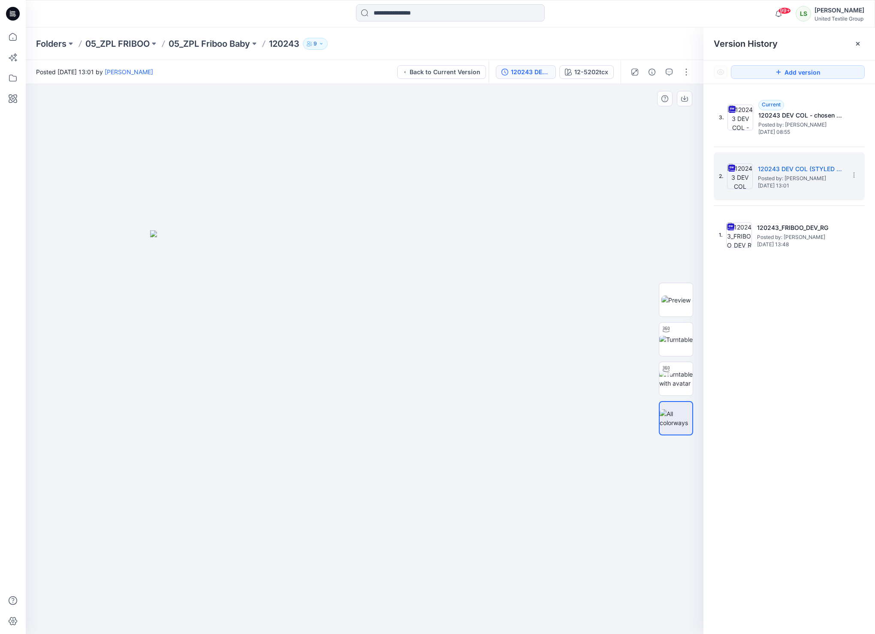
click at [532, 342] on img at bounding box center [364, 432] width 429 height 404
click at [601, 69] on div "12-5202tcx" at bounding box center [591, 71] width 34 height 9
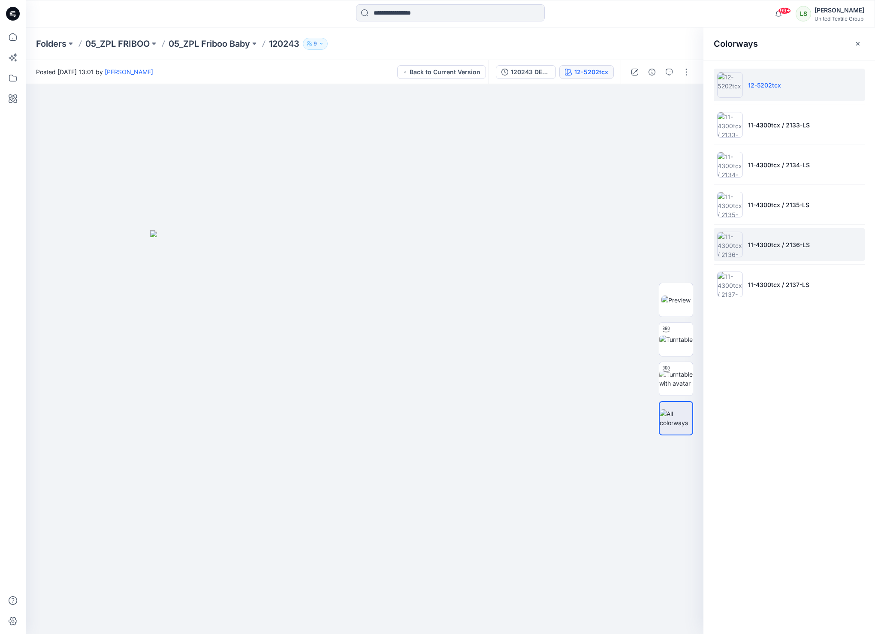
click at [781, 251] on li "11-4300tcx / 2136-LS" at bounding box center [789, 244] width 151 height 33
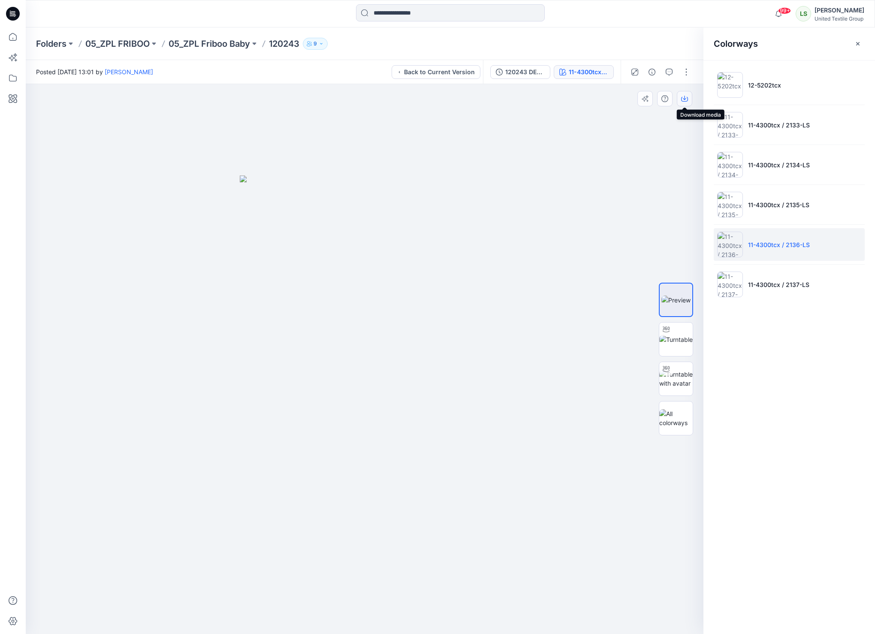
click at [687, 97] on icon "button" at bounding box center [684, 99] width 7 height 5
